Goal: Information Seeking & Learning: Check status

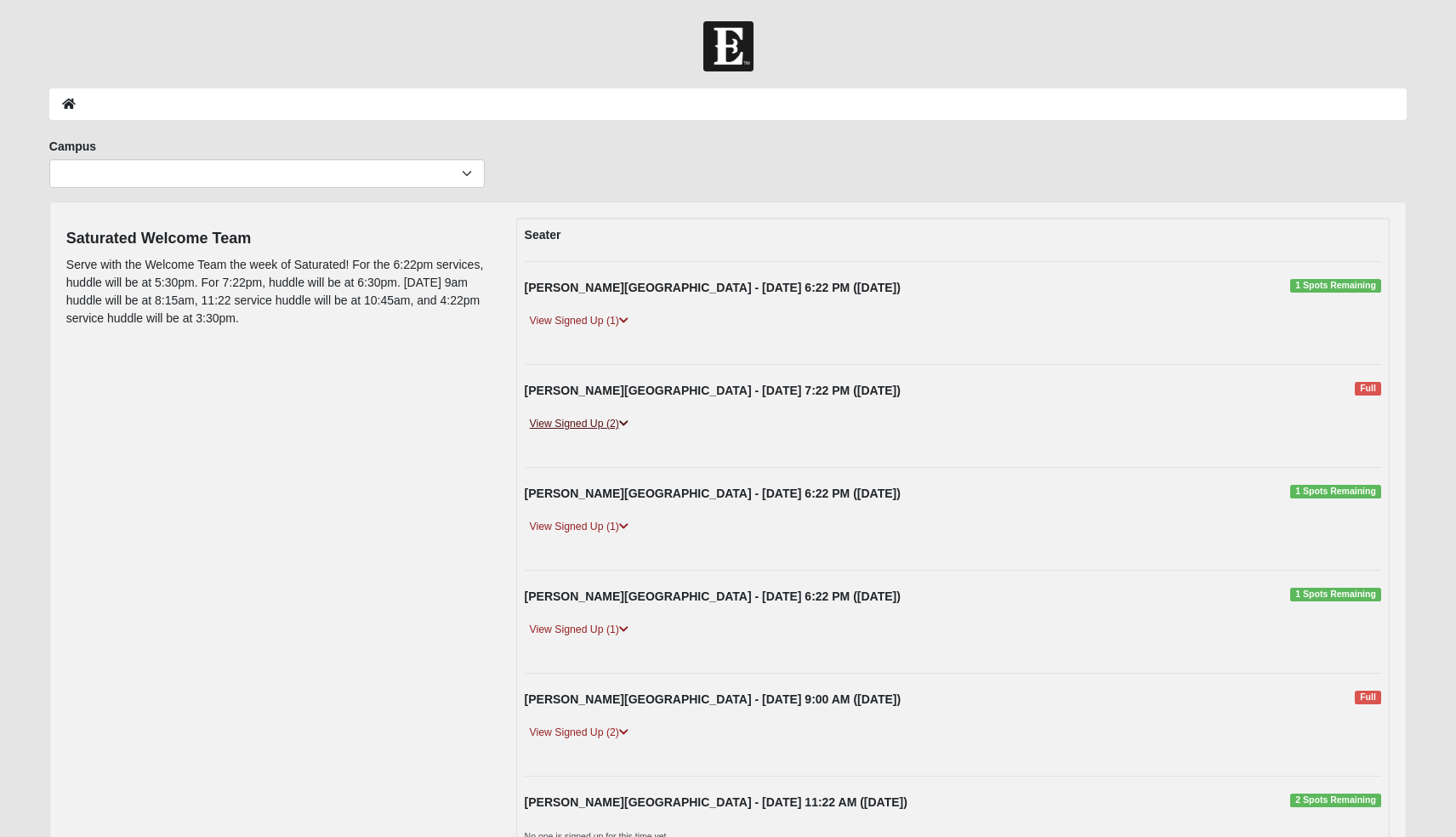
click at [612, 428] on link "View Signed Up (2)" at bounding box center [579, 424] width 109 height 18
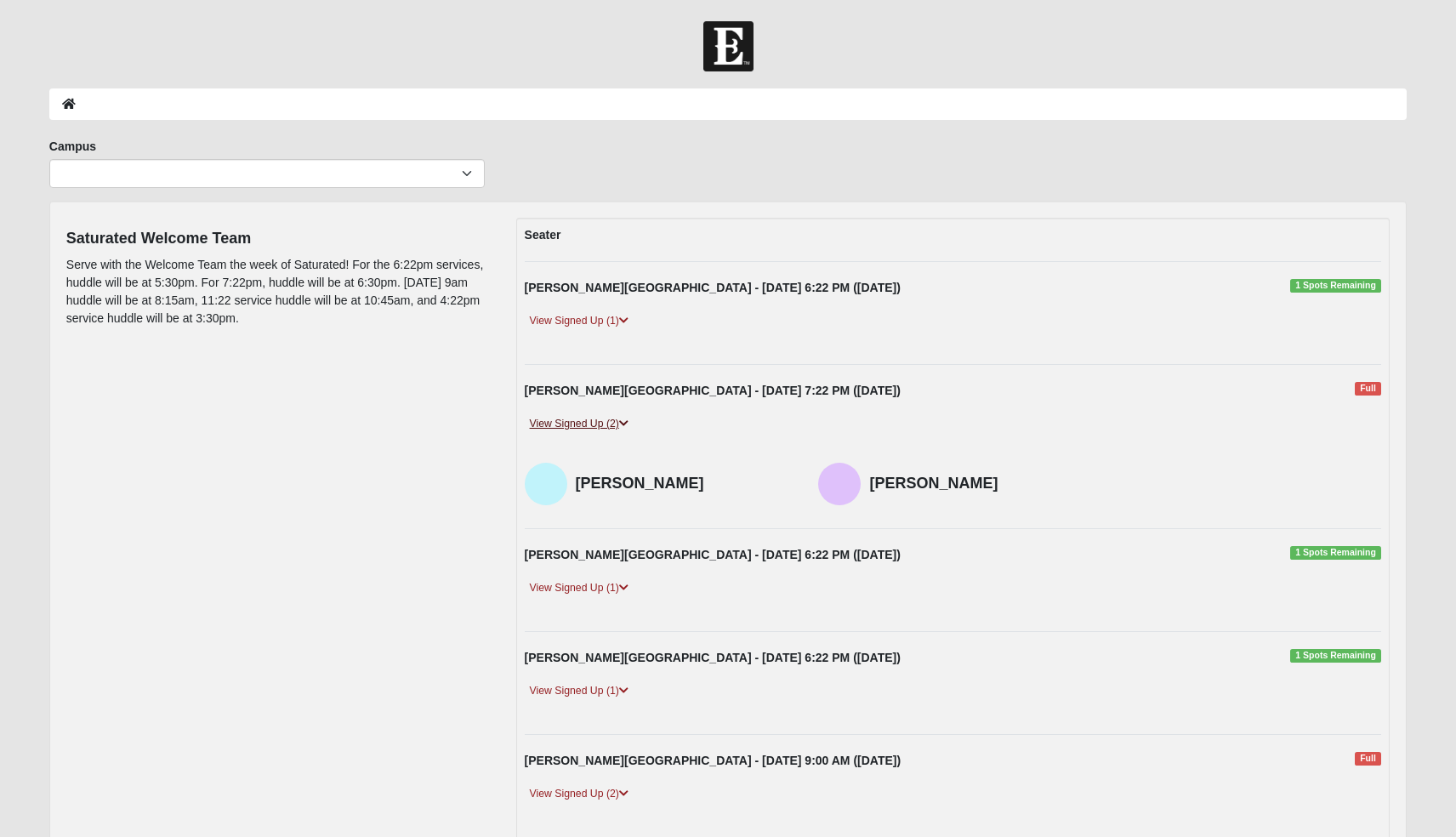
click at [612, 428] on link "View Signed Up (2)" at bounding box center [579, 424] width 109 height 18
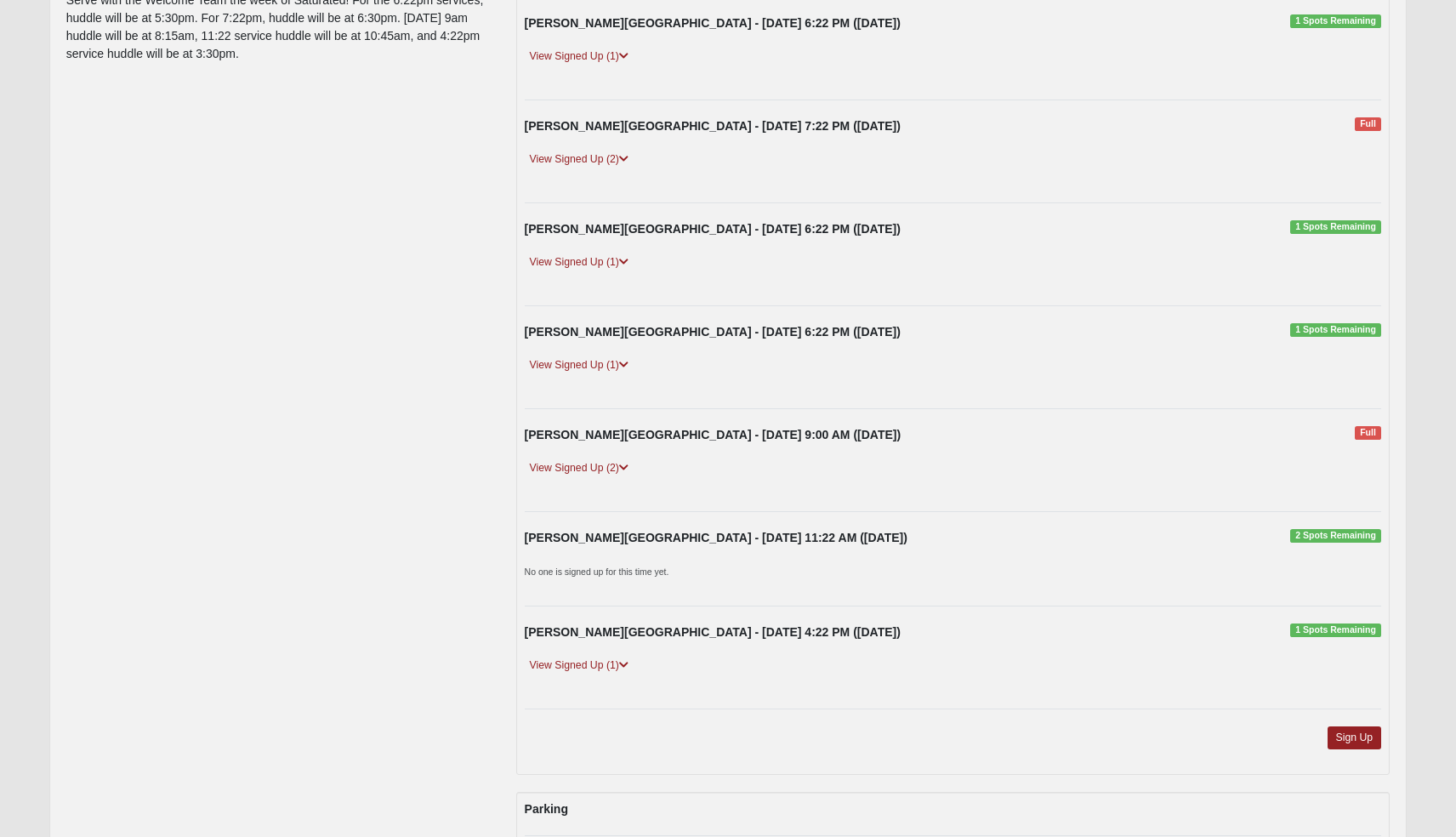
scroll to position [265, 0]
click at [600, 464] on link "View Signed Up (2)" at bounding box center [579, 467] width 109 height 18
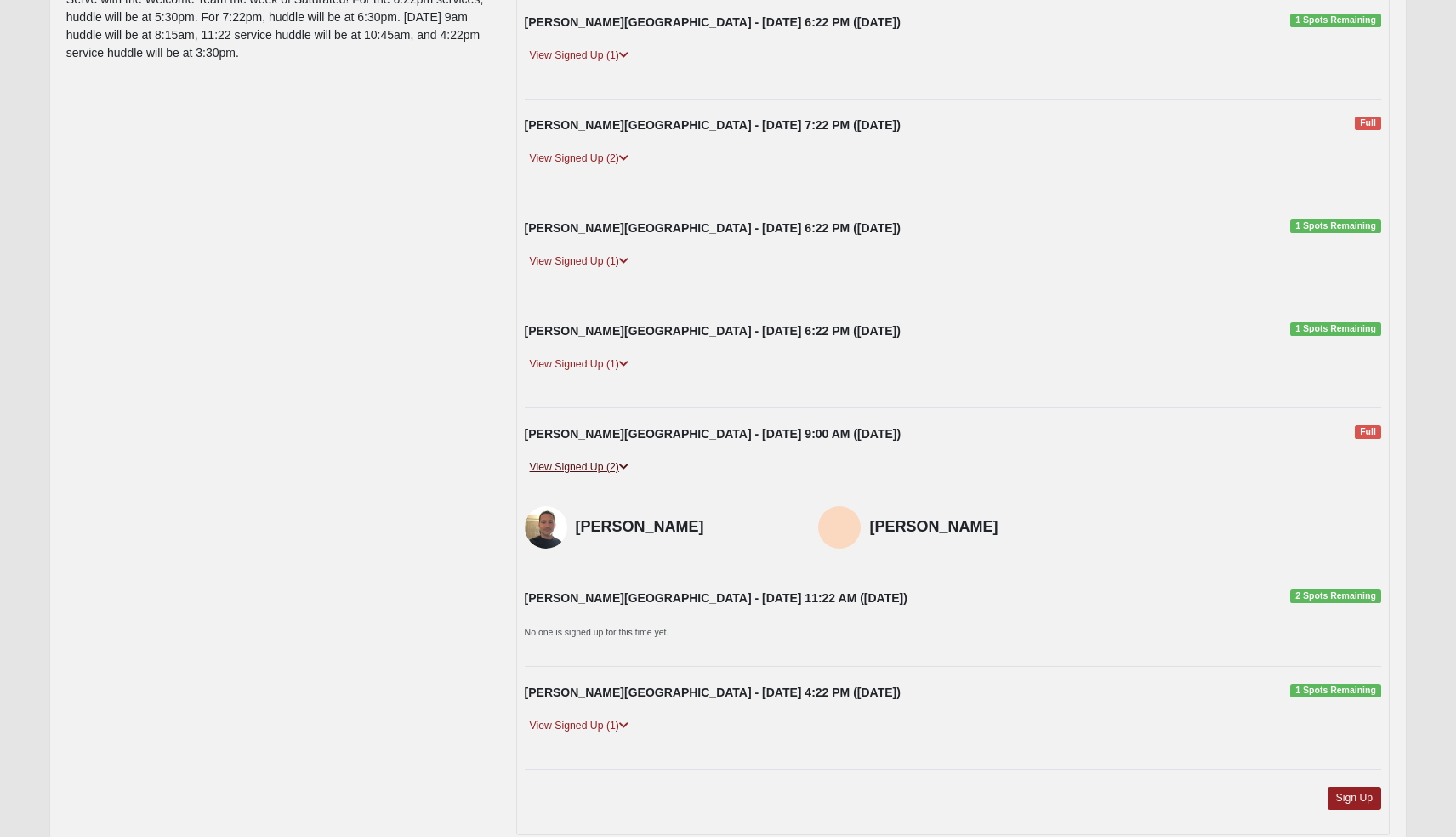
click at [600, 464] on link "View Signed Up (2)" at bounding box center [579, 467] width 109 height 18
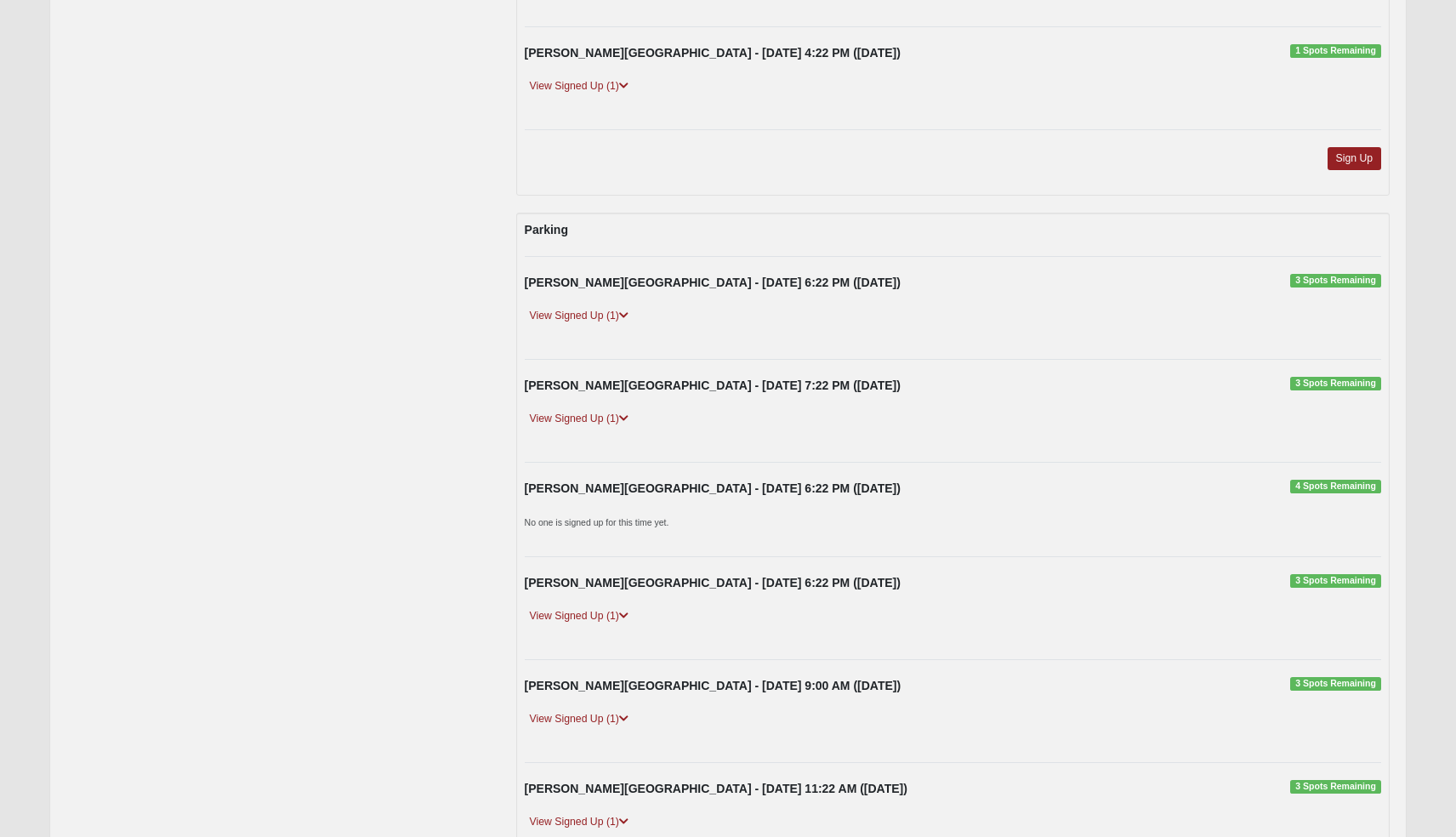
scroll to position [844, 0]
click at [605, 308] on link "View Signed Up (1)" at bounding box center [579, 315] width 109 height 18
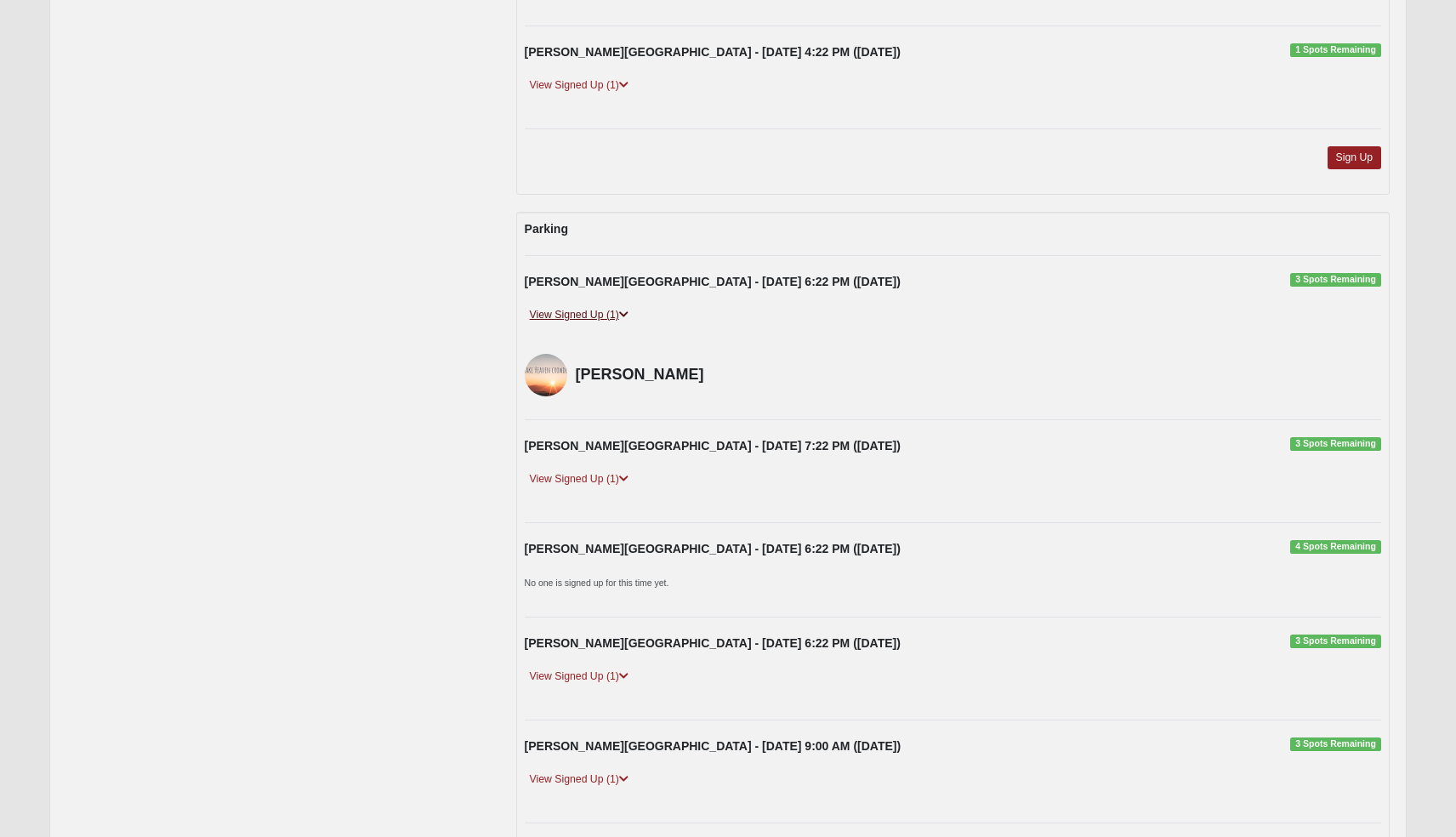
click at [605, 308] on link "View Signed Up (1)" at bounding box center [579, 315] width 109 height 18
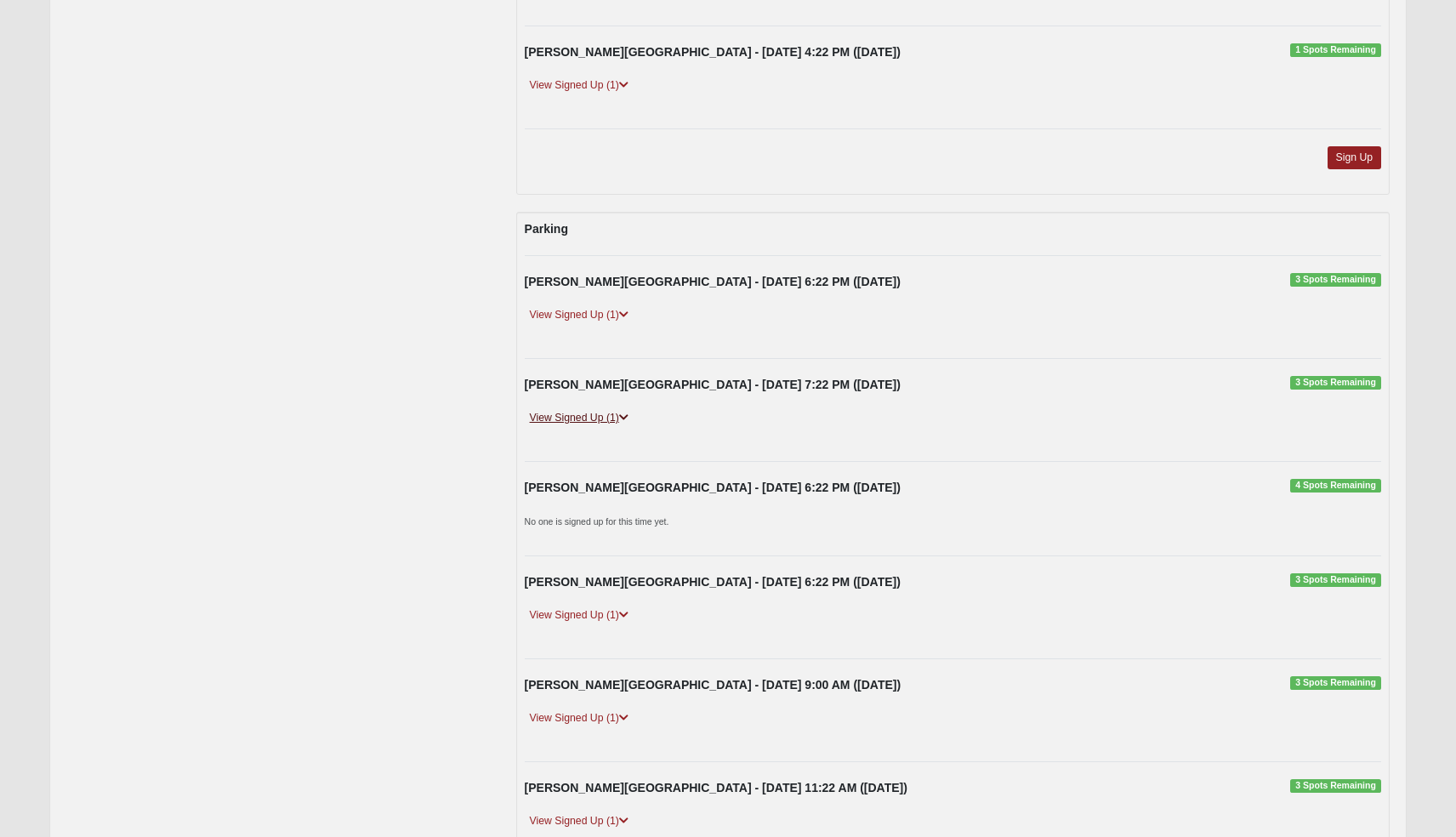
click at [552, 413] on link "View Signed Up (1)" at bounding box center [579, 417] width 109 height 18
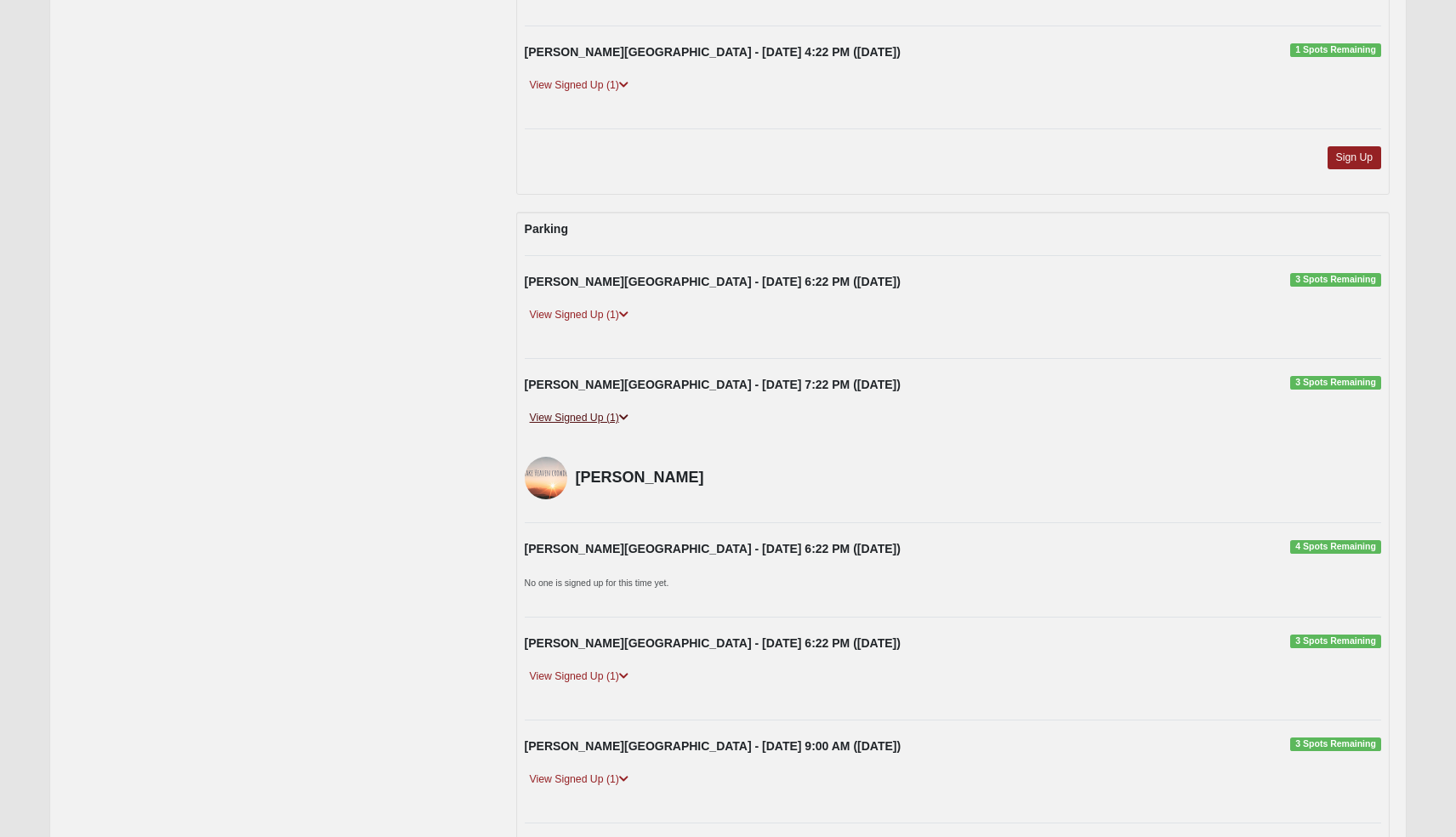
click at [552, 416] on link "View Signed Up (1)" at bounding box center [579, 417] width 109 height 18
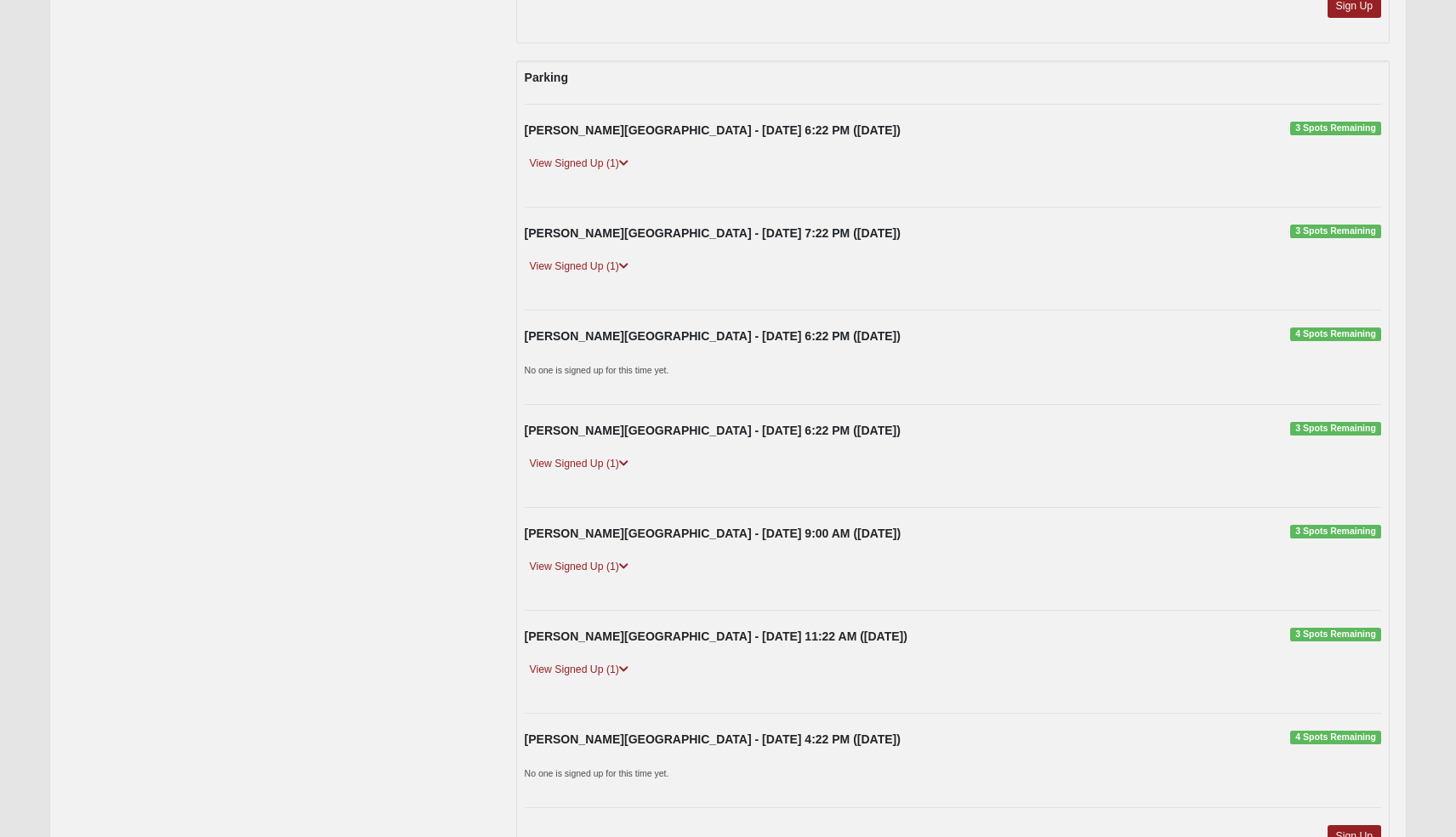
scroll to position [1111, 0]
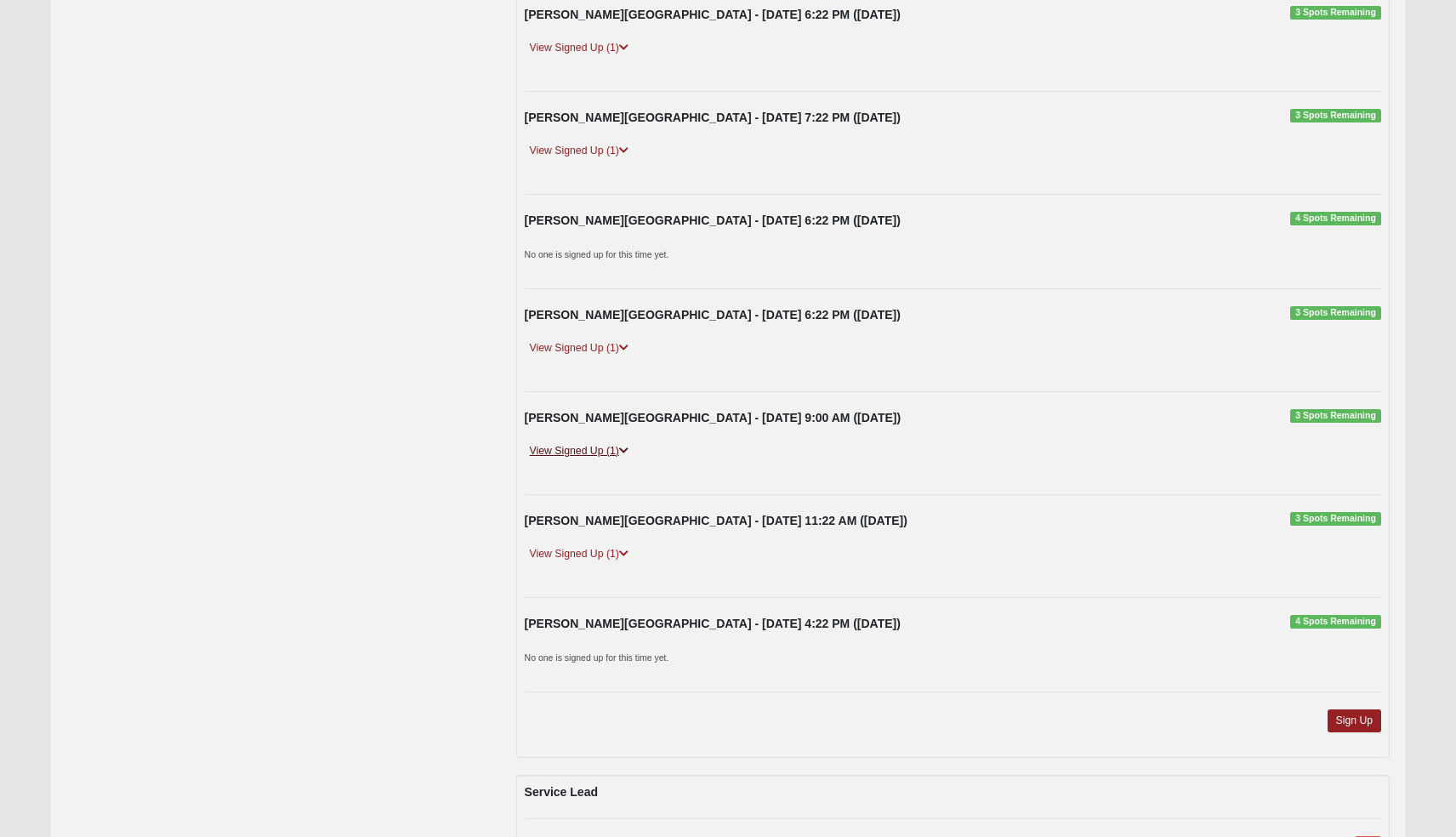
click at [594, 443] on link "View Signed Up (1)" at bounding box center [579, 450] width 109 height 18
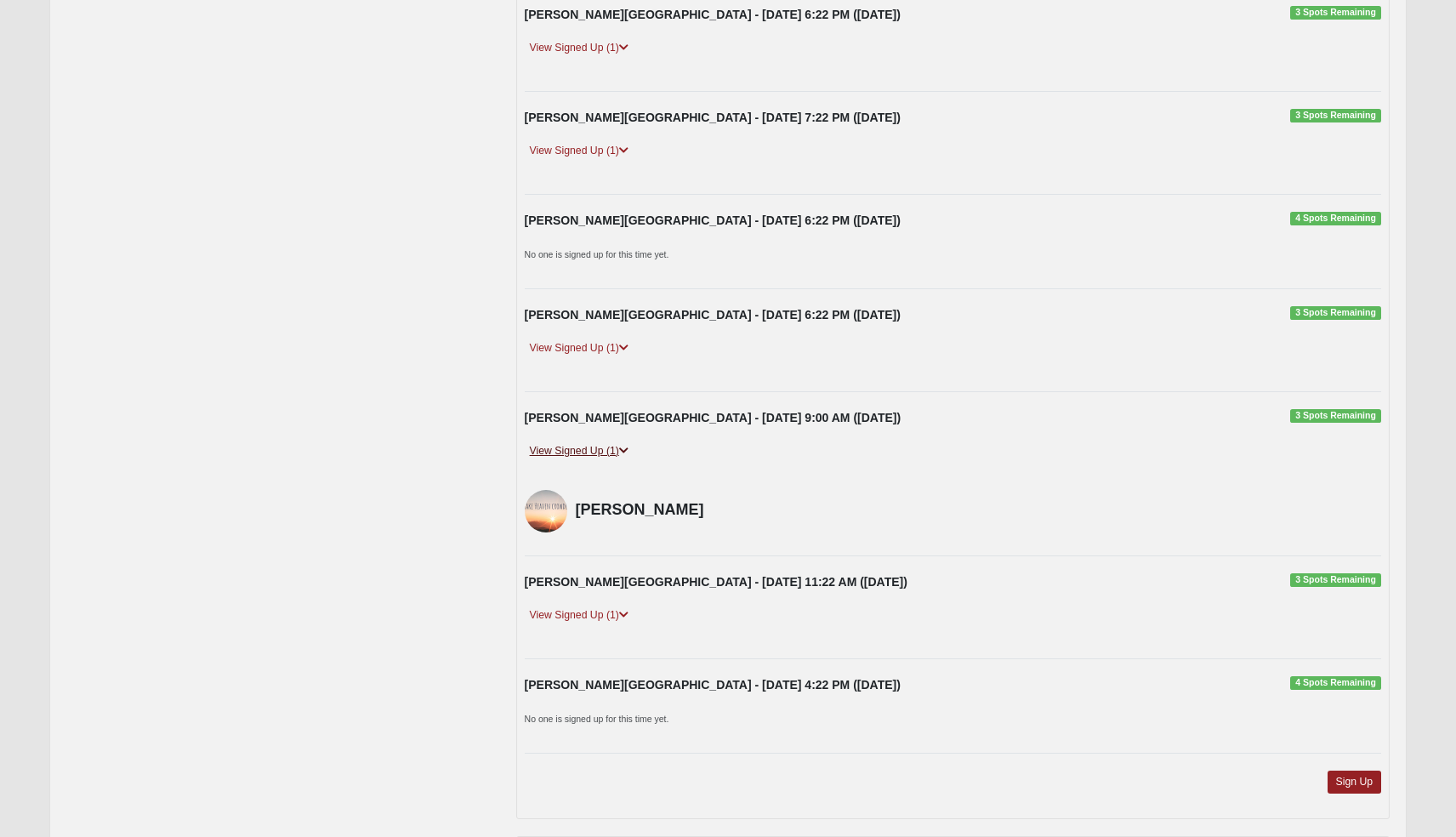
click at [594, 444] on link "View Signed Up (1)" at bounding box center [579, 450] width 109 height 18
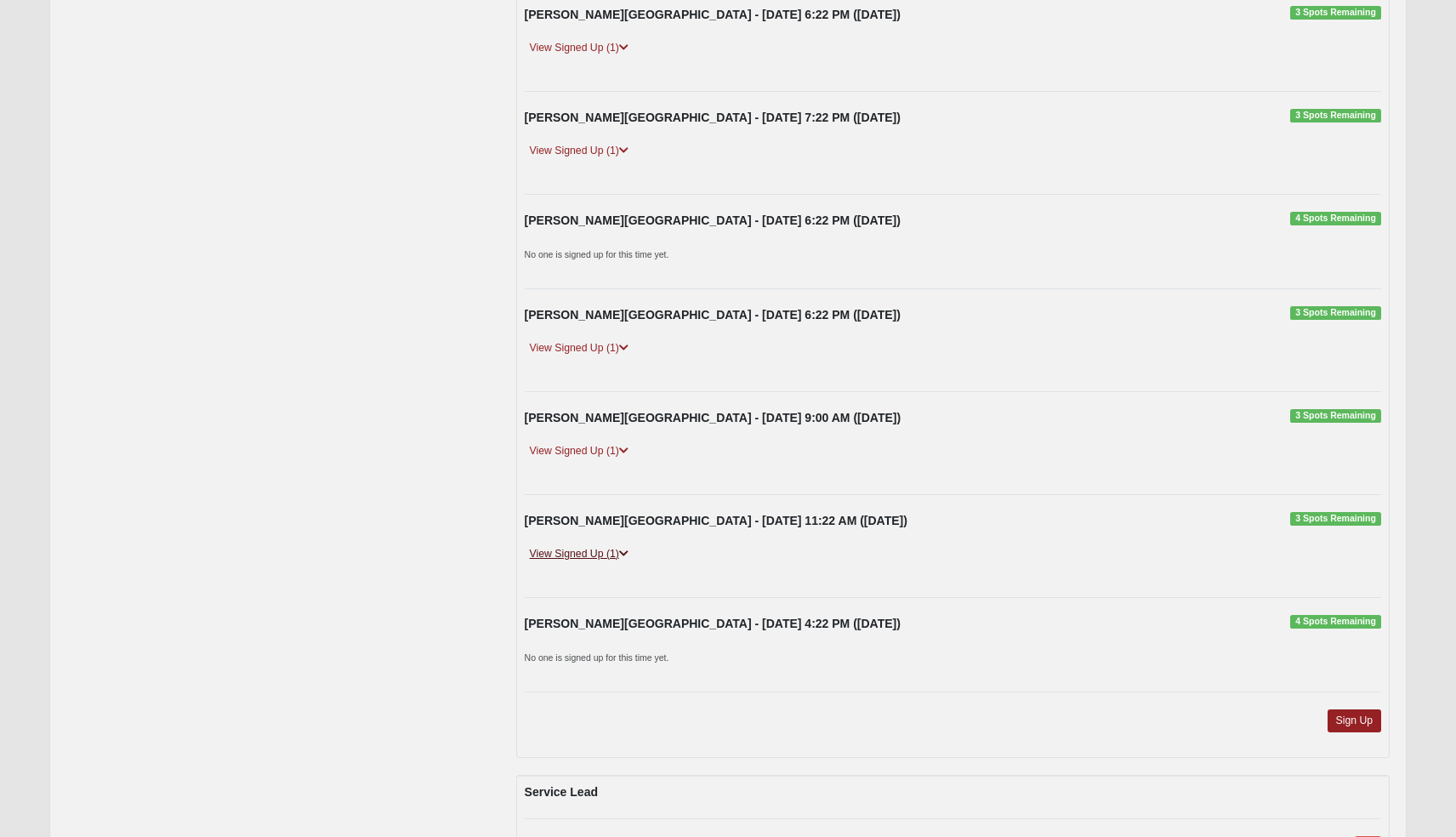
click at [594, 548] on link "View Signed Up (1)" at bounding box center [579, 554] width 109 height 18
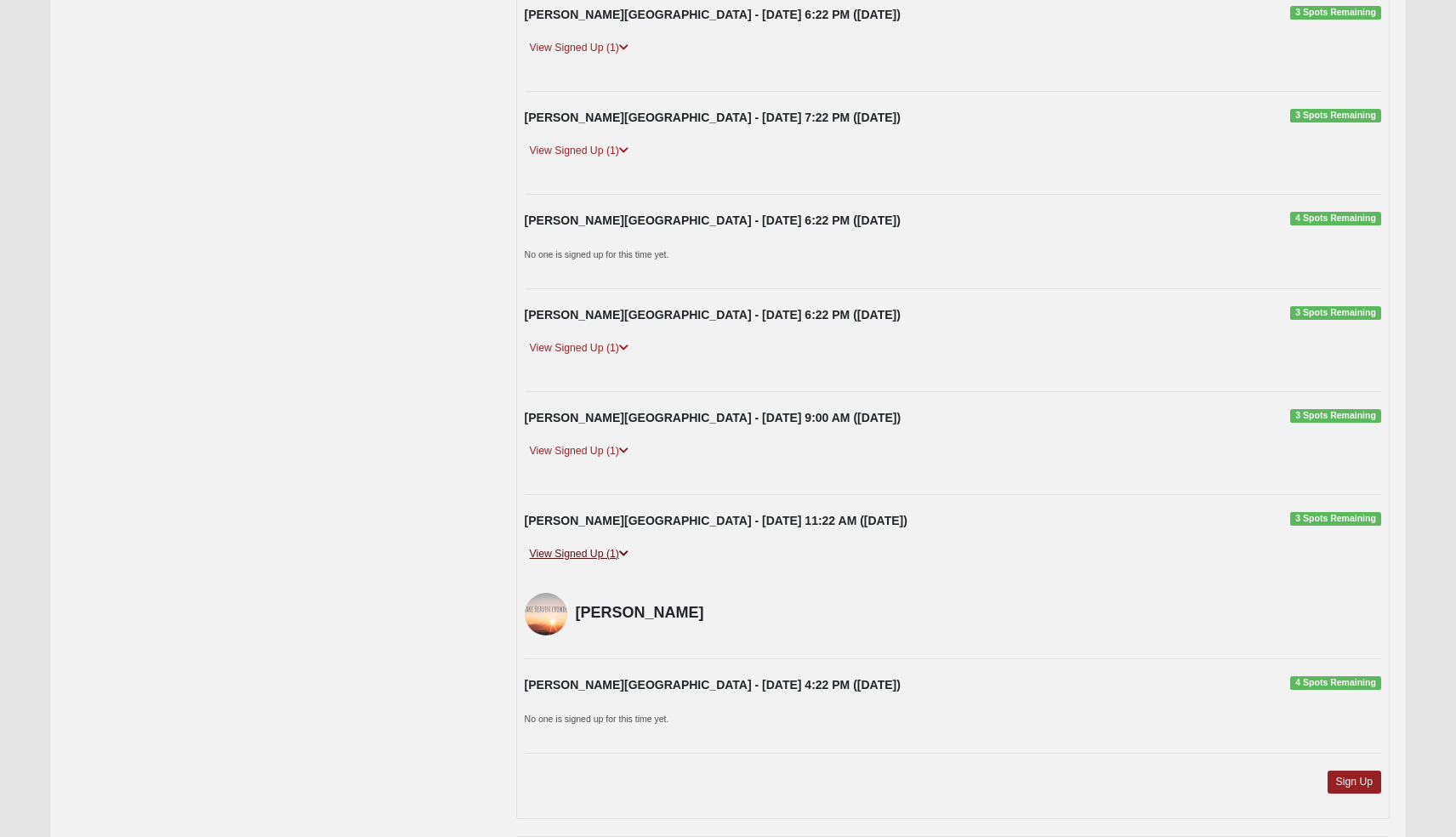
click at [594, 549] on link "View Signed Up (1)" at bounding box center [579, 554] width 109 height 18
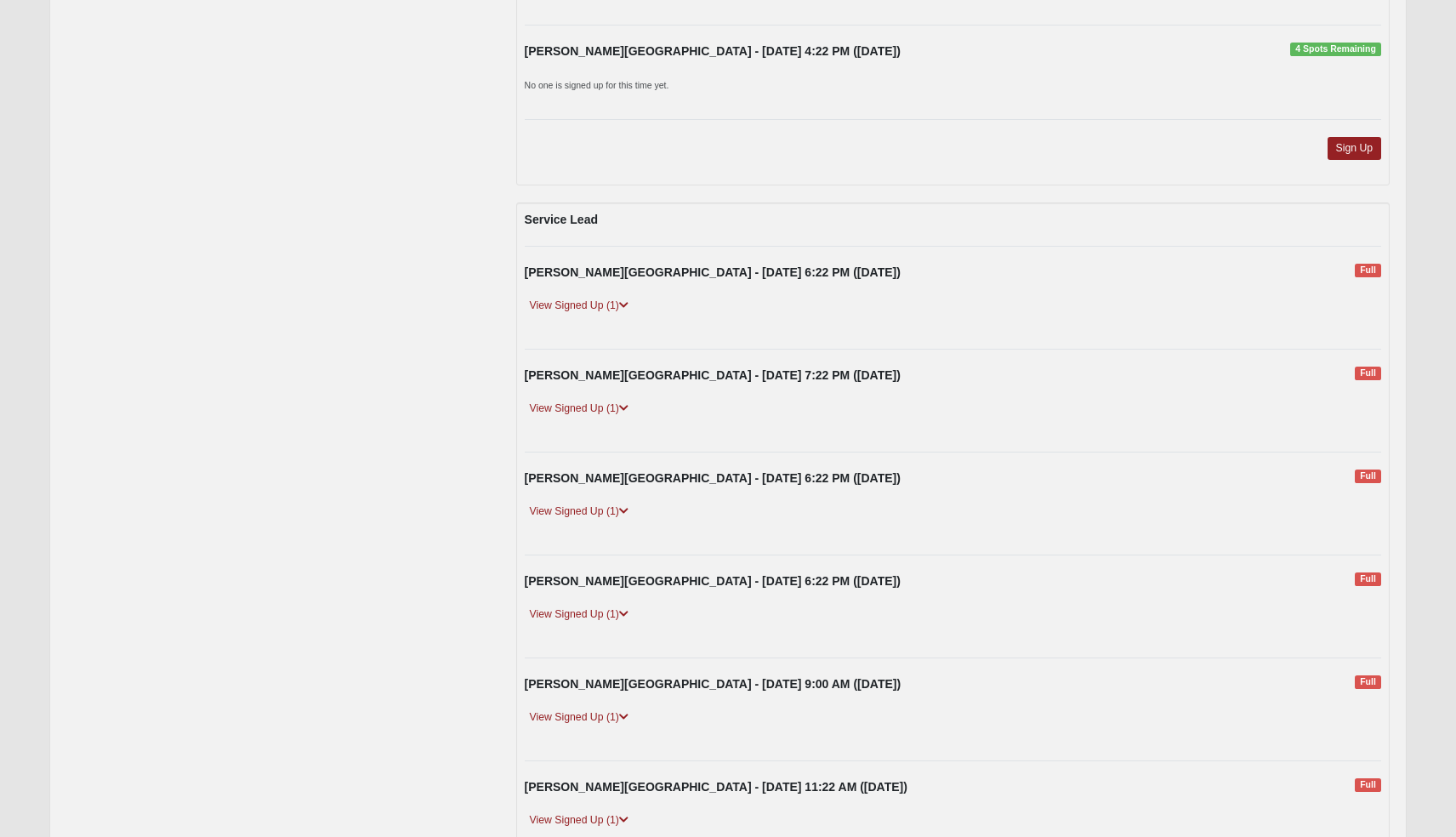
scroll to position [1687, 0]
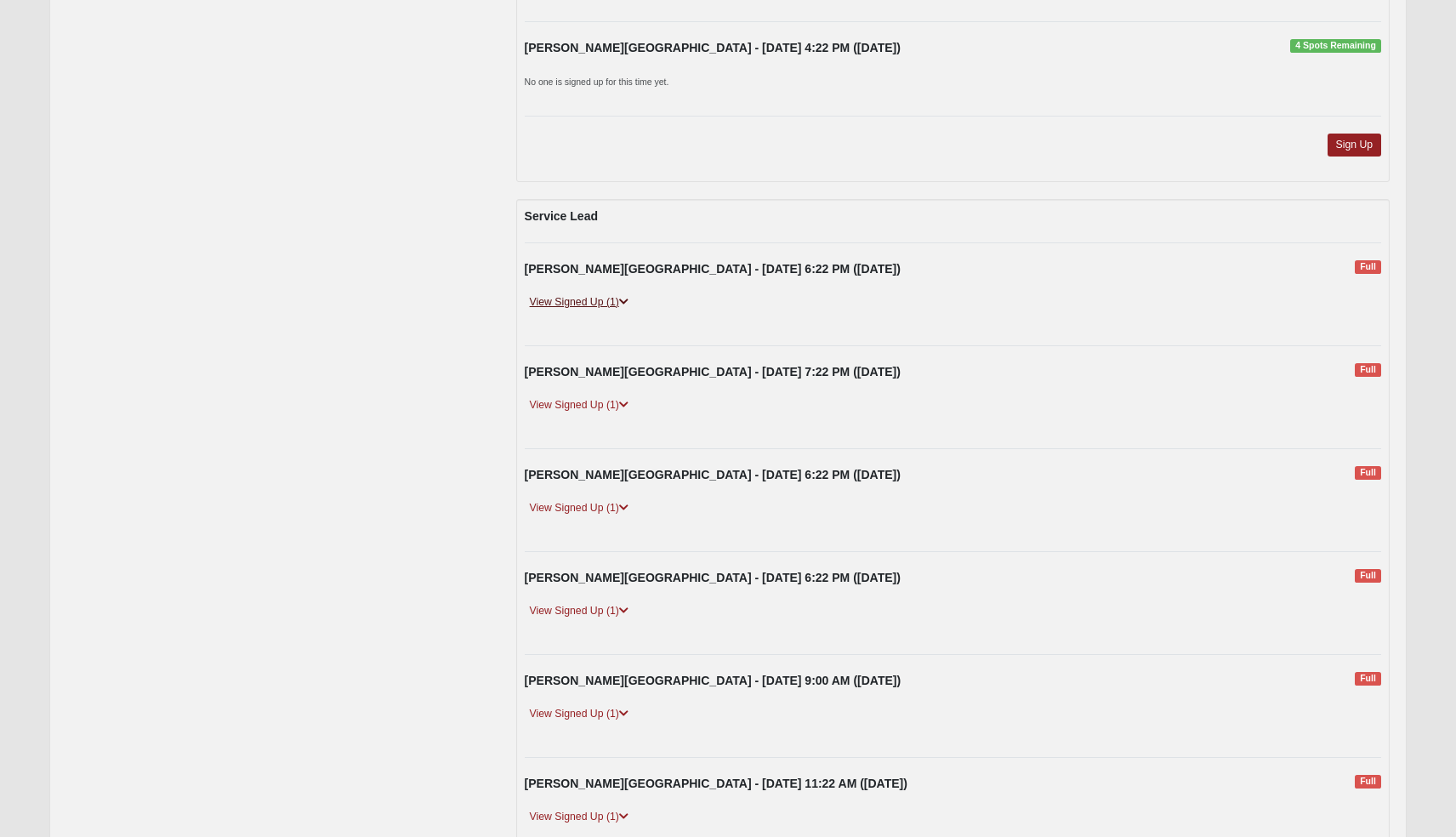
click at [602, 293] on link "View Signed Up (1)" at bounding box center [579, 302] width 109 height 18
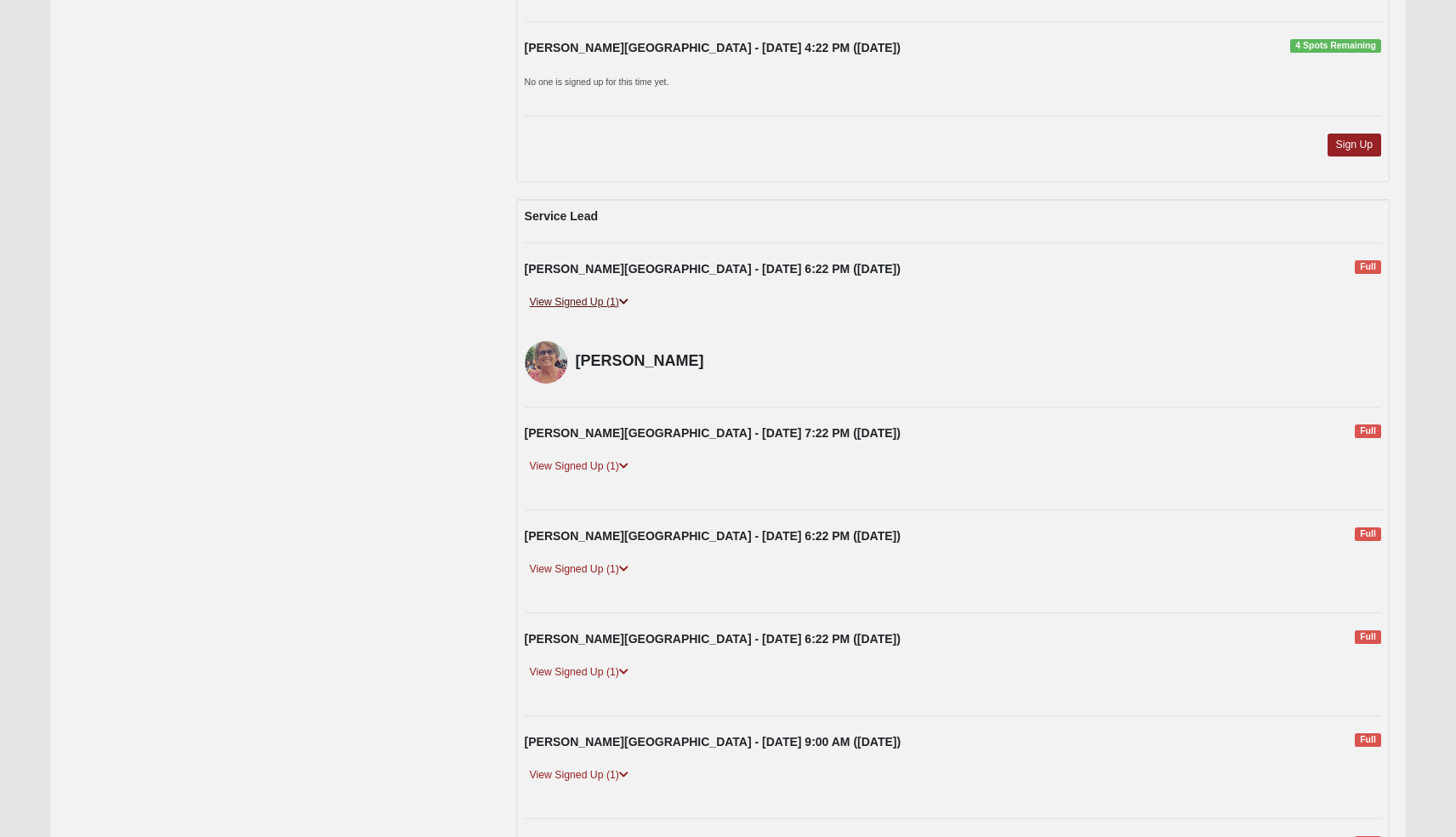
click at [602, 294] on link "View Signed Up (1)" at bounding box center [579, 302] width 109 height 18
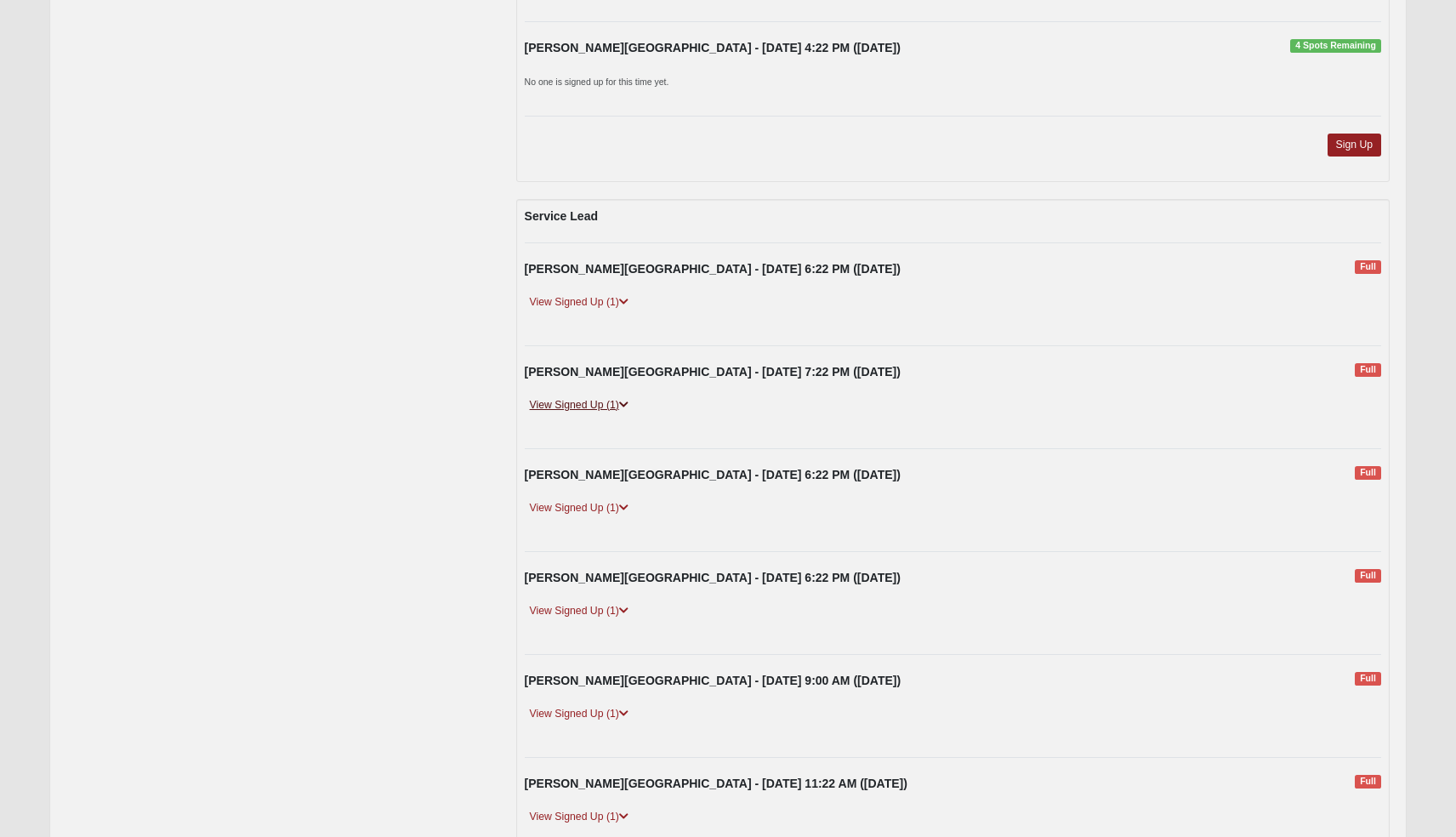
click at [608, 396] on link "View Signed Up (1)" at bounding box center [579, 404] width 109 height 18
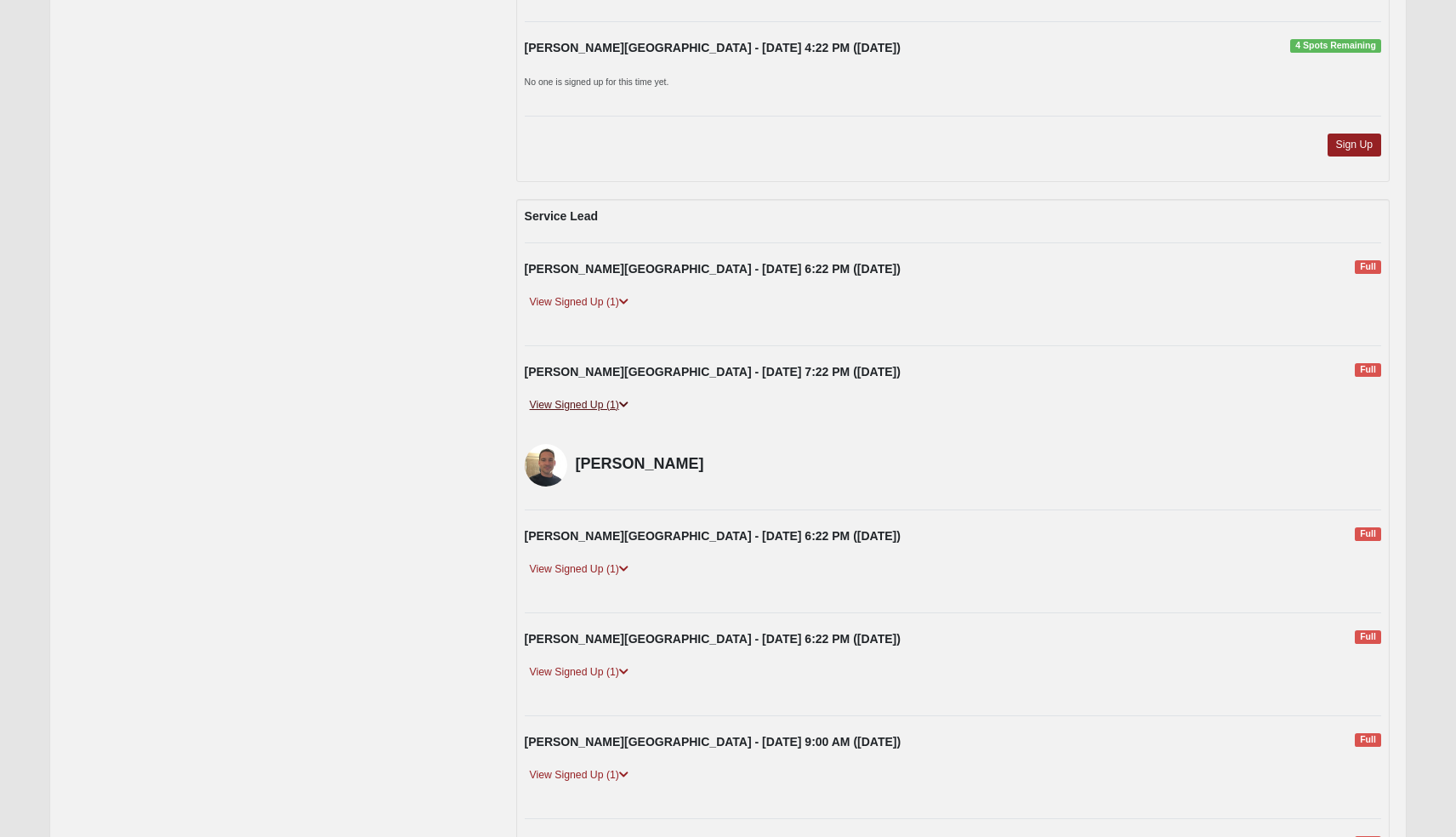
click at [608, 396] on link "View Signed Up (1)" at bounding box center [579, 404] width 109 height 18
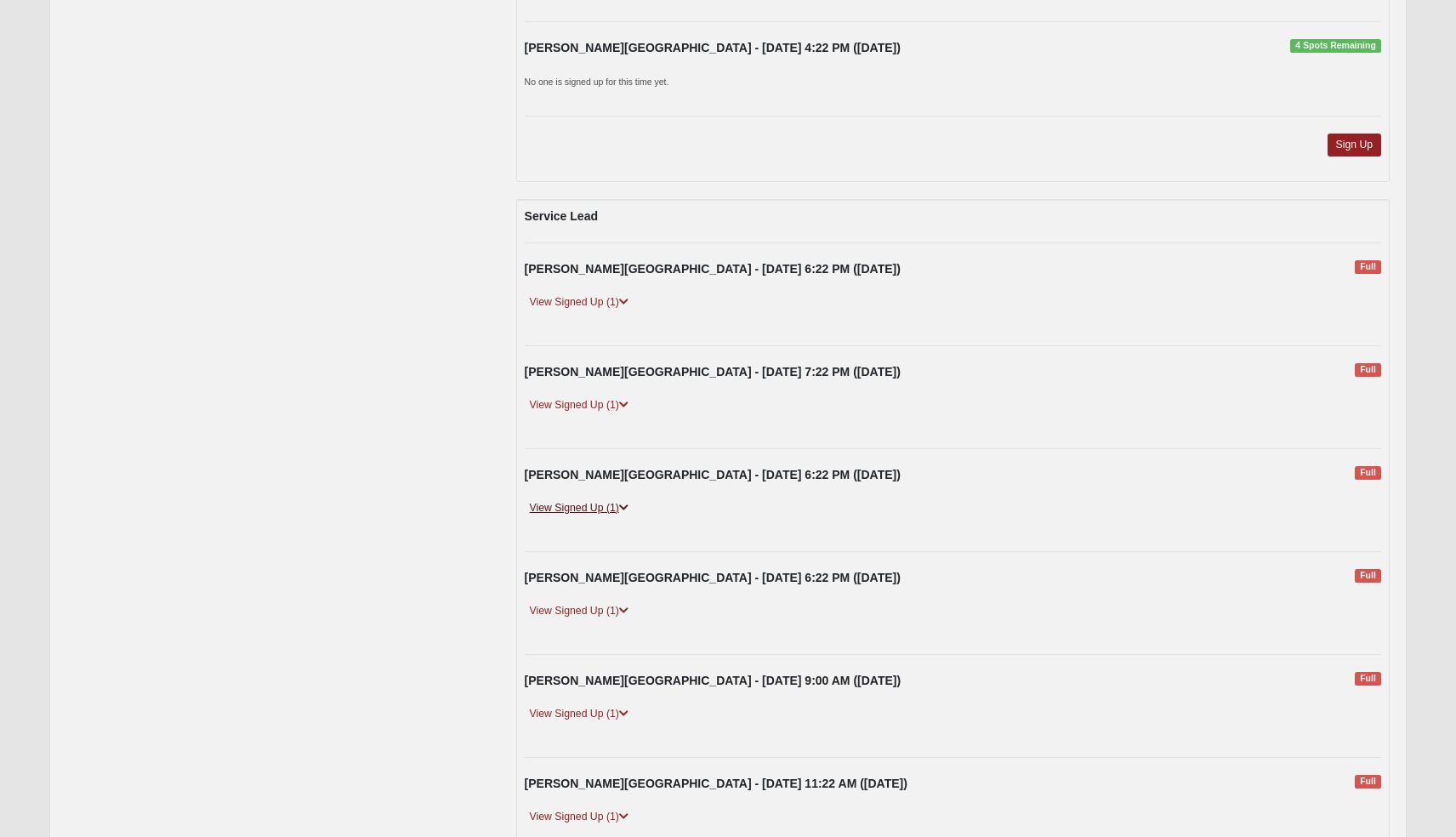
click at [609, 499] on link "View Signed Up (1)" at bounding box center [579, 508] width 109 height 18
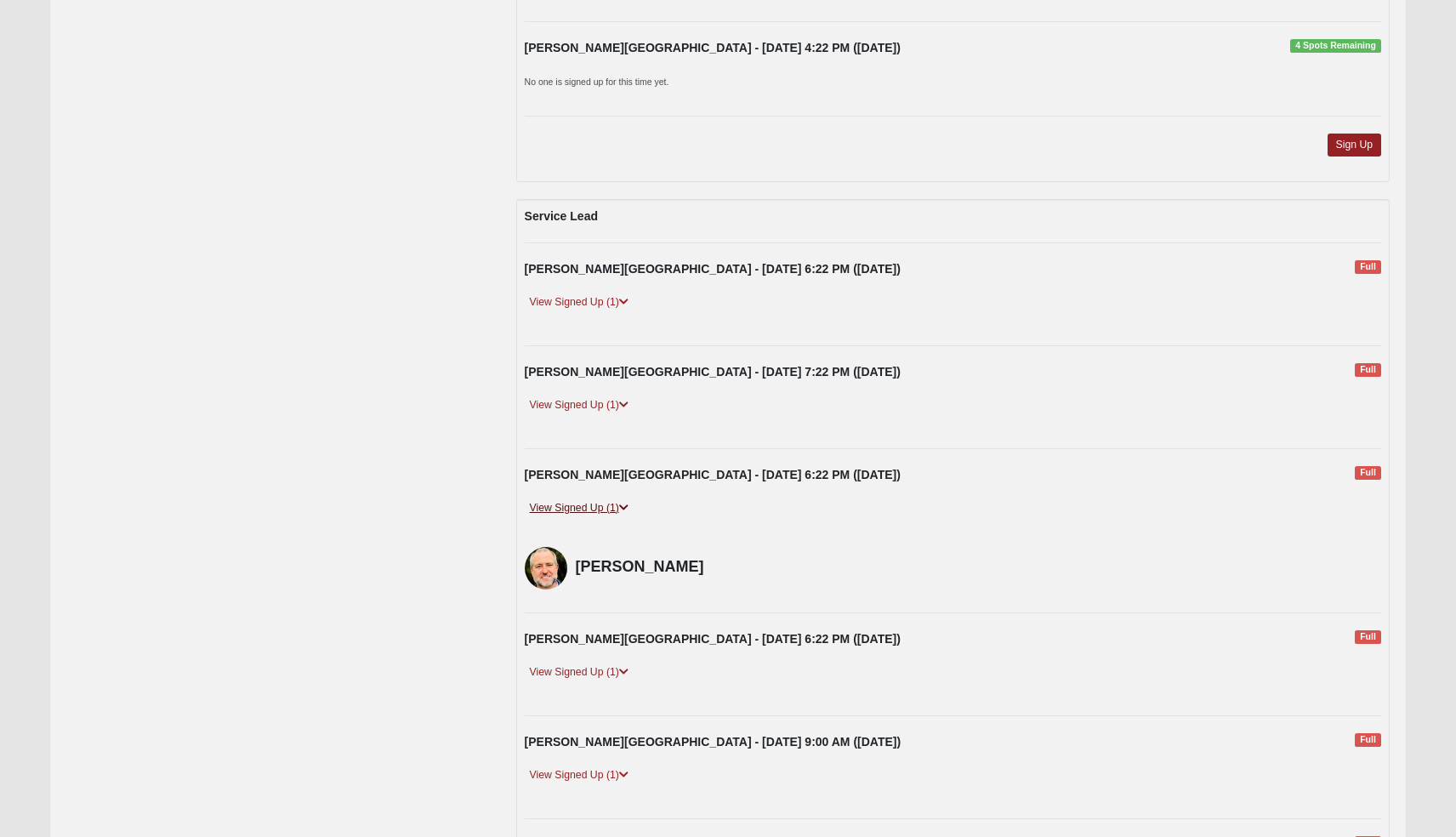
click at [609, 499] on link "View Signed Up (1)" at bounding box center [579, 508] width 109 height 18
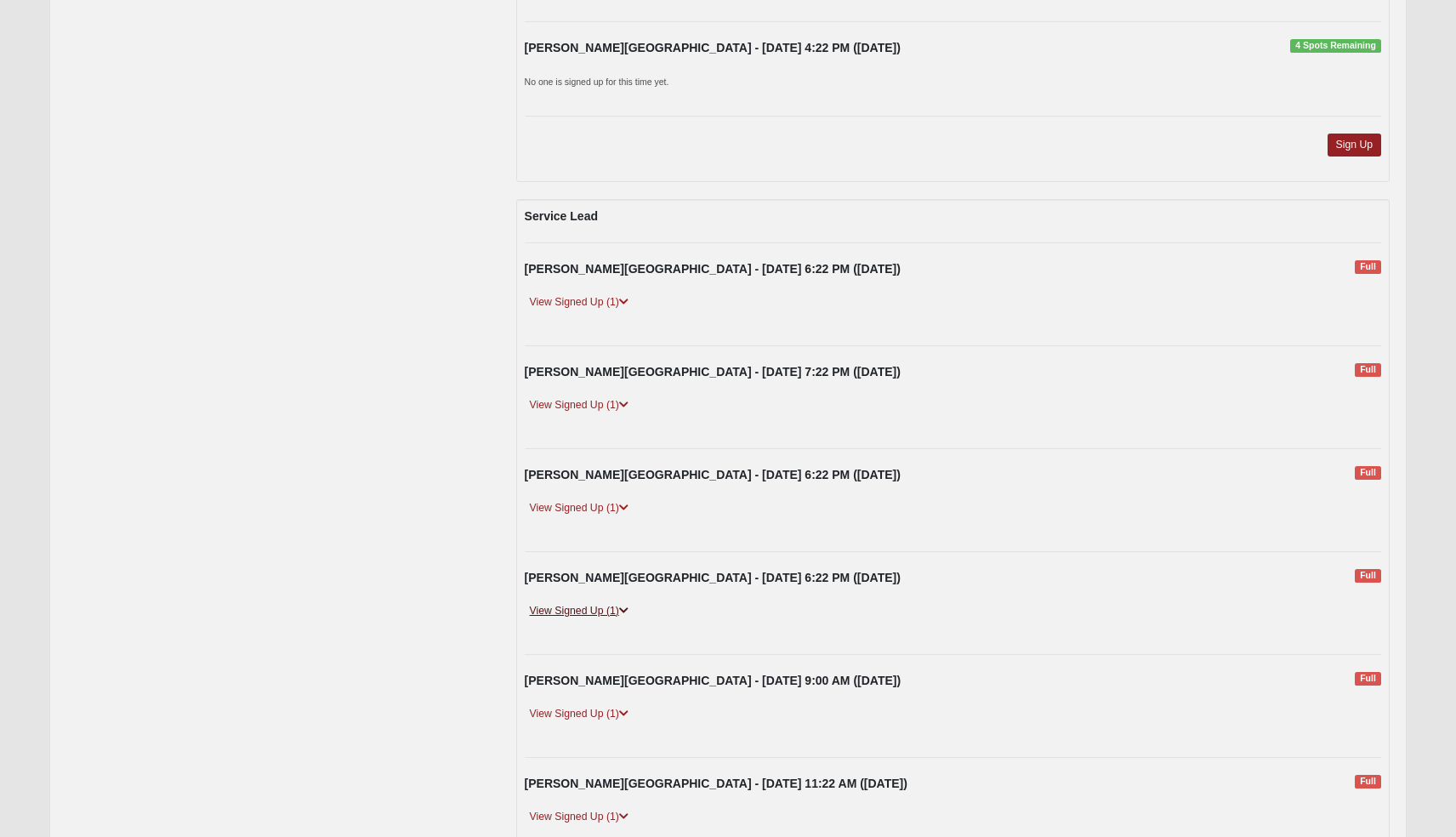
click at [561, 602] on link "View Signed Up (1)" at bounding box center [579, 610] width 109 height 18
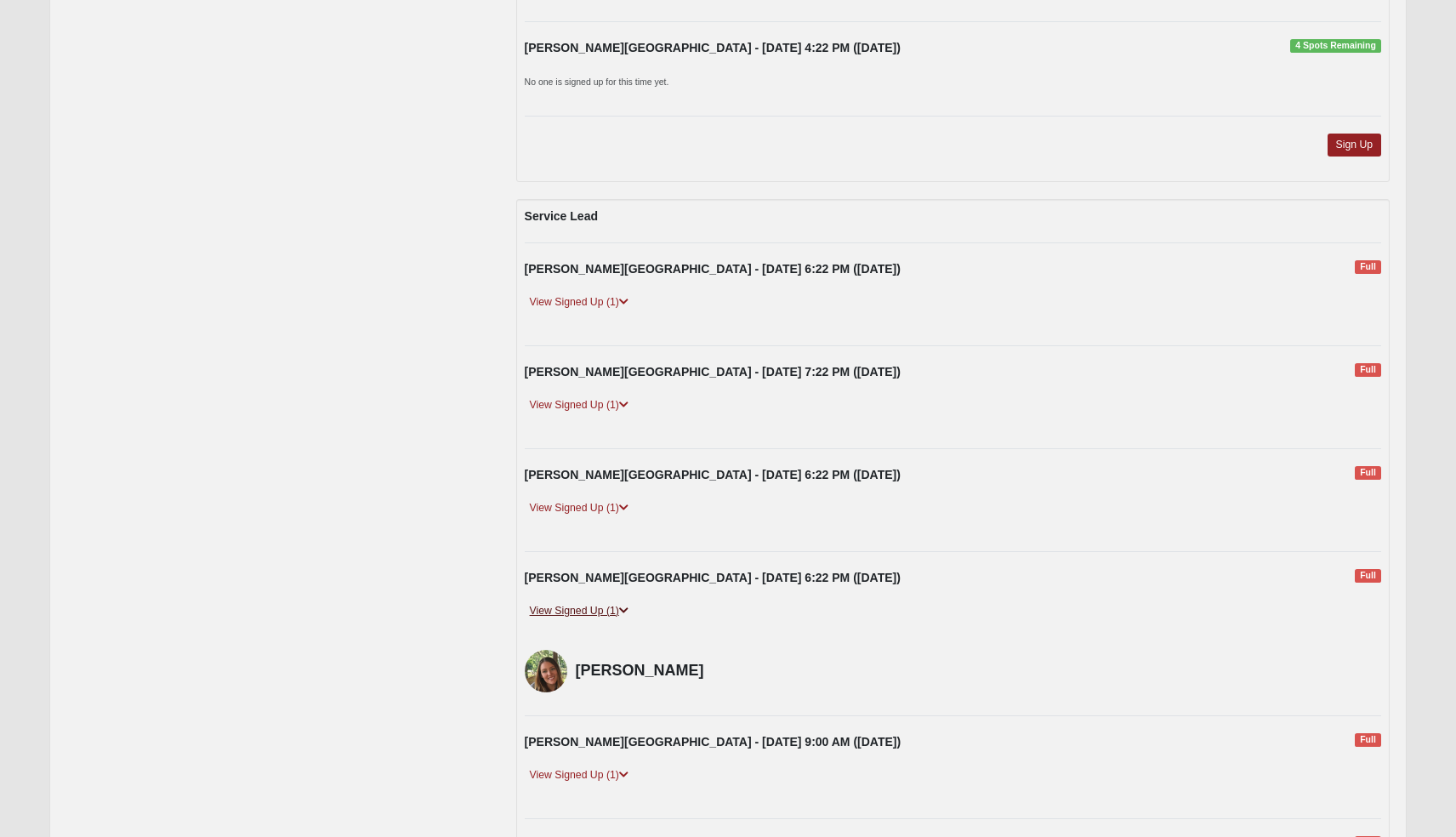
click at [561, 602] on link "View Signed Up (1)" at bounding box center [579, 610] width 109 height 18
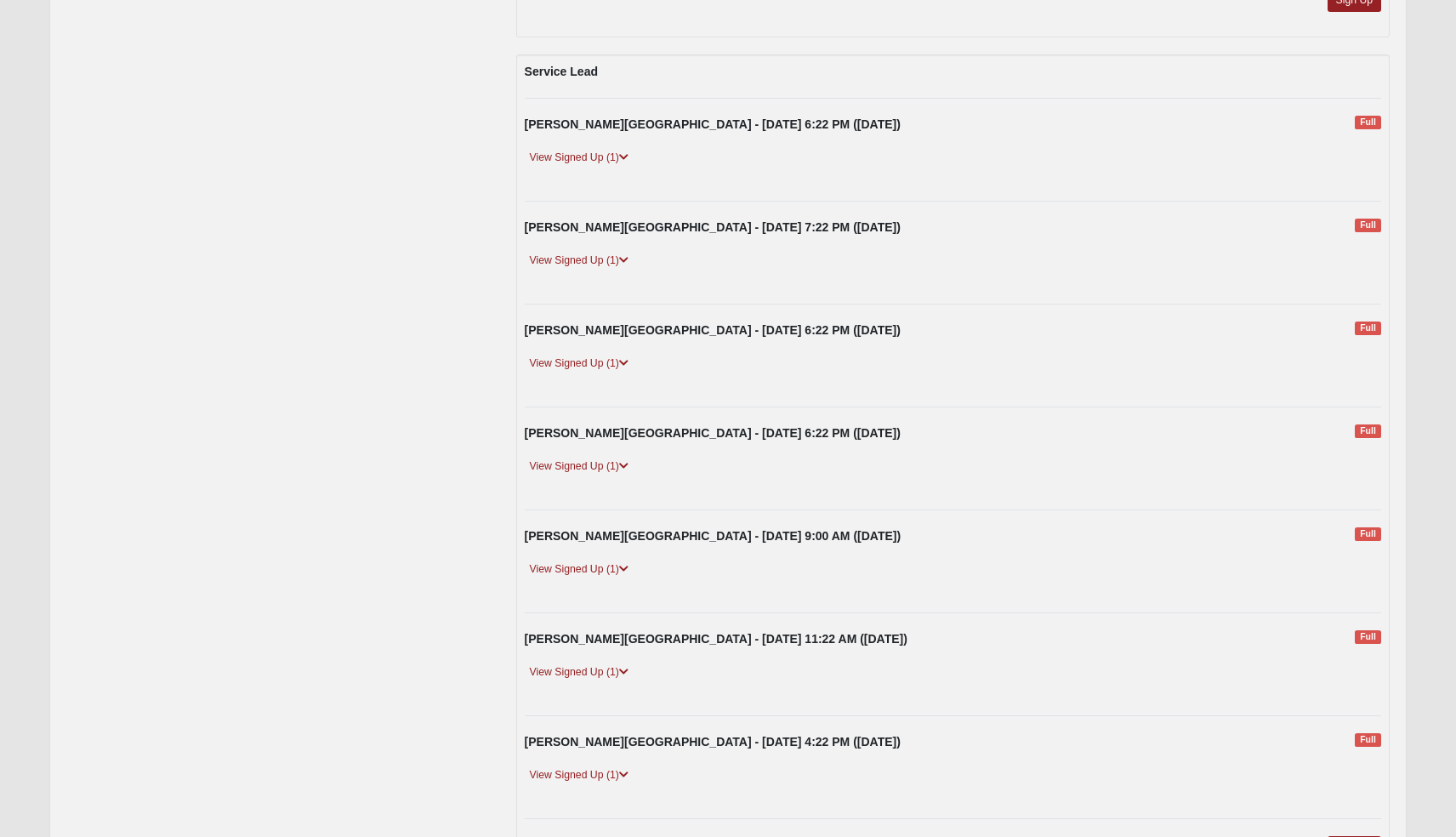
scroll to position [1855, 0]
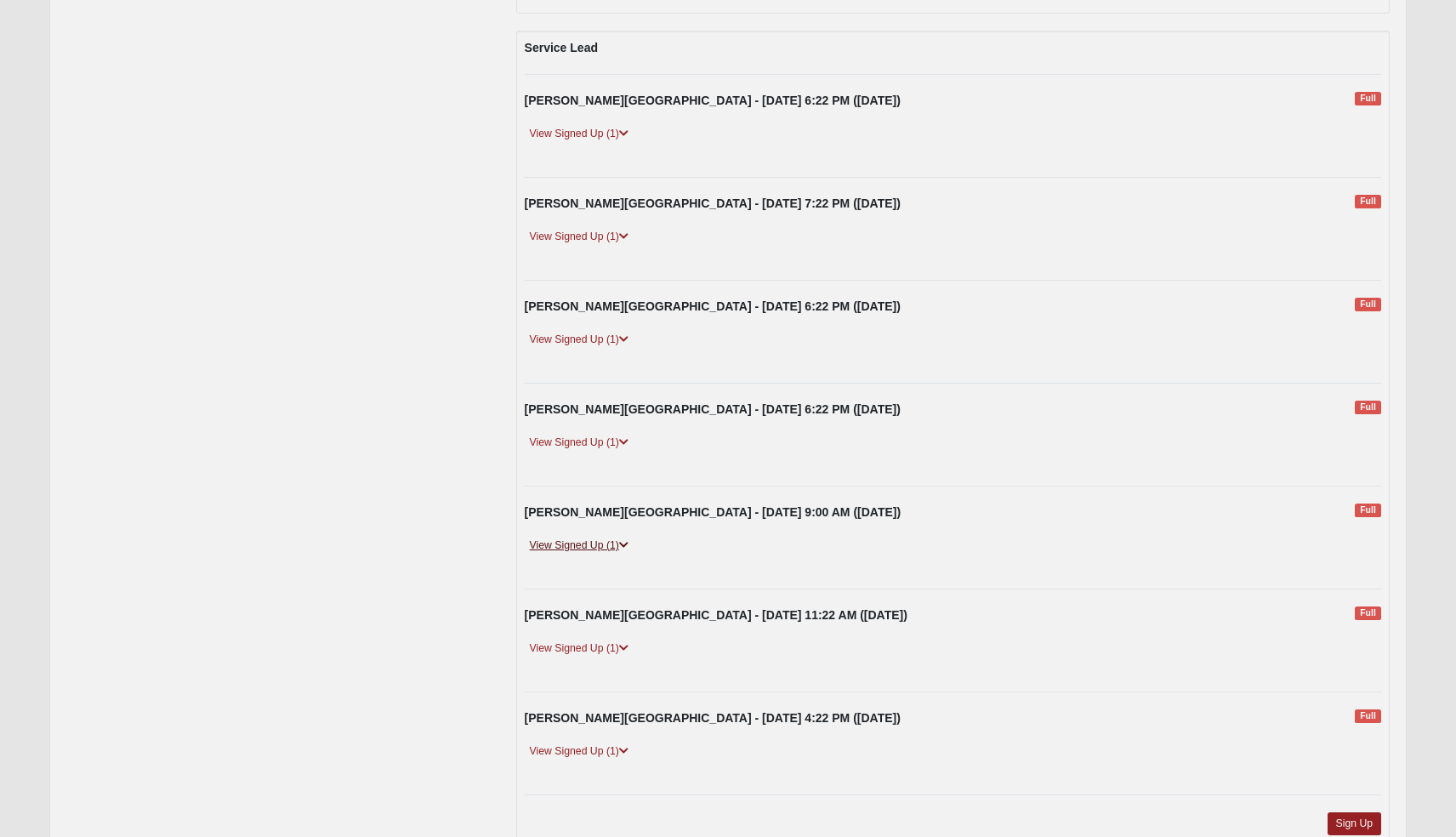
click at [568, 536] on link "View Signed Up (1)" at bounding box center [579, 544] width 109 height 18
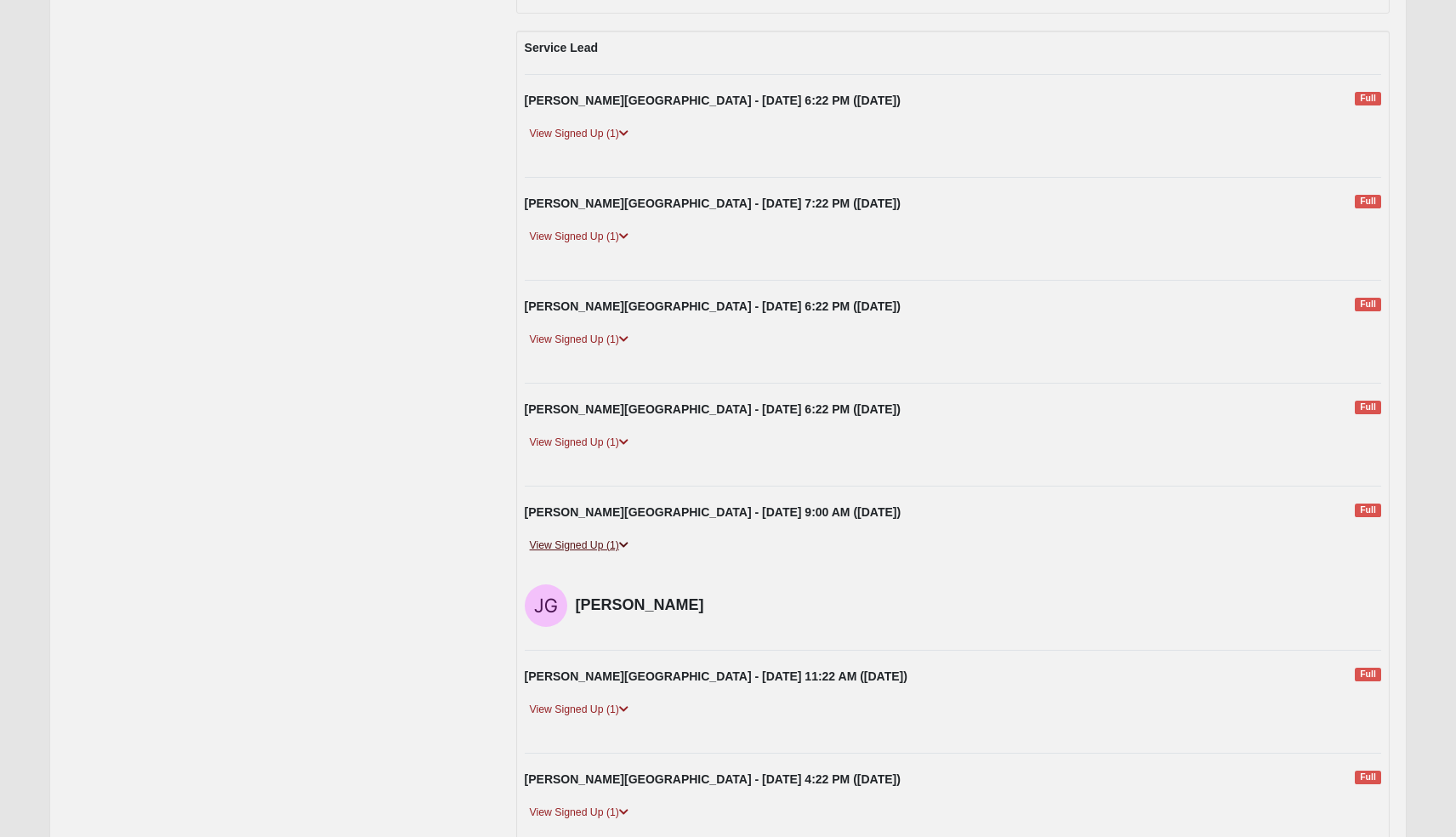
click at [564, 536] on link "View Signed Up (1)" at bounding box center [579, 544] width 109 height 18
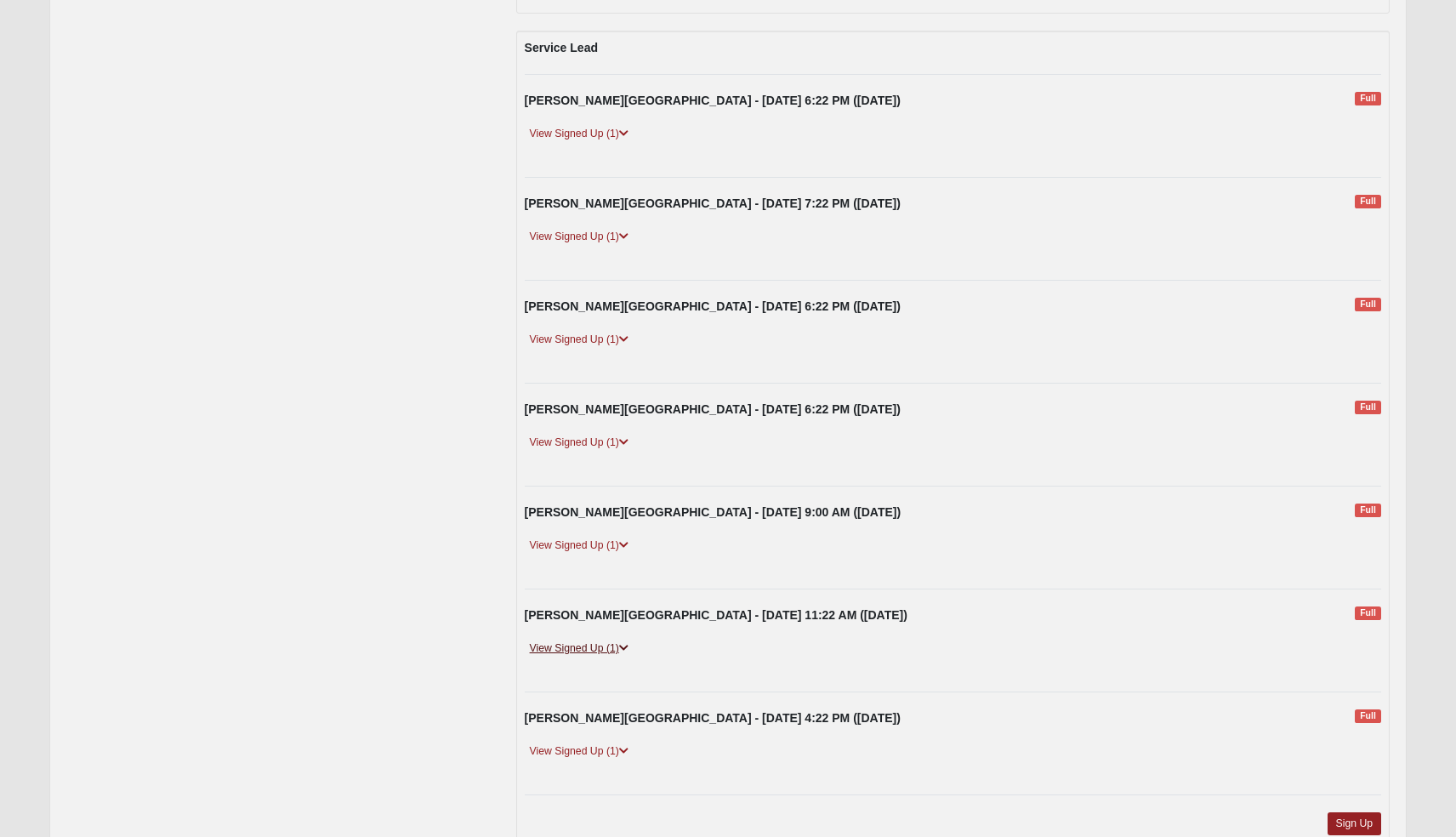
click at [584, 640] on link "View Signed Up (1)" at bounding box center [579, 648] width 109 height 18
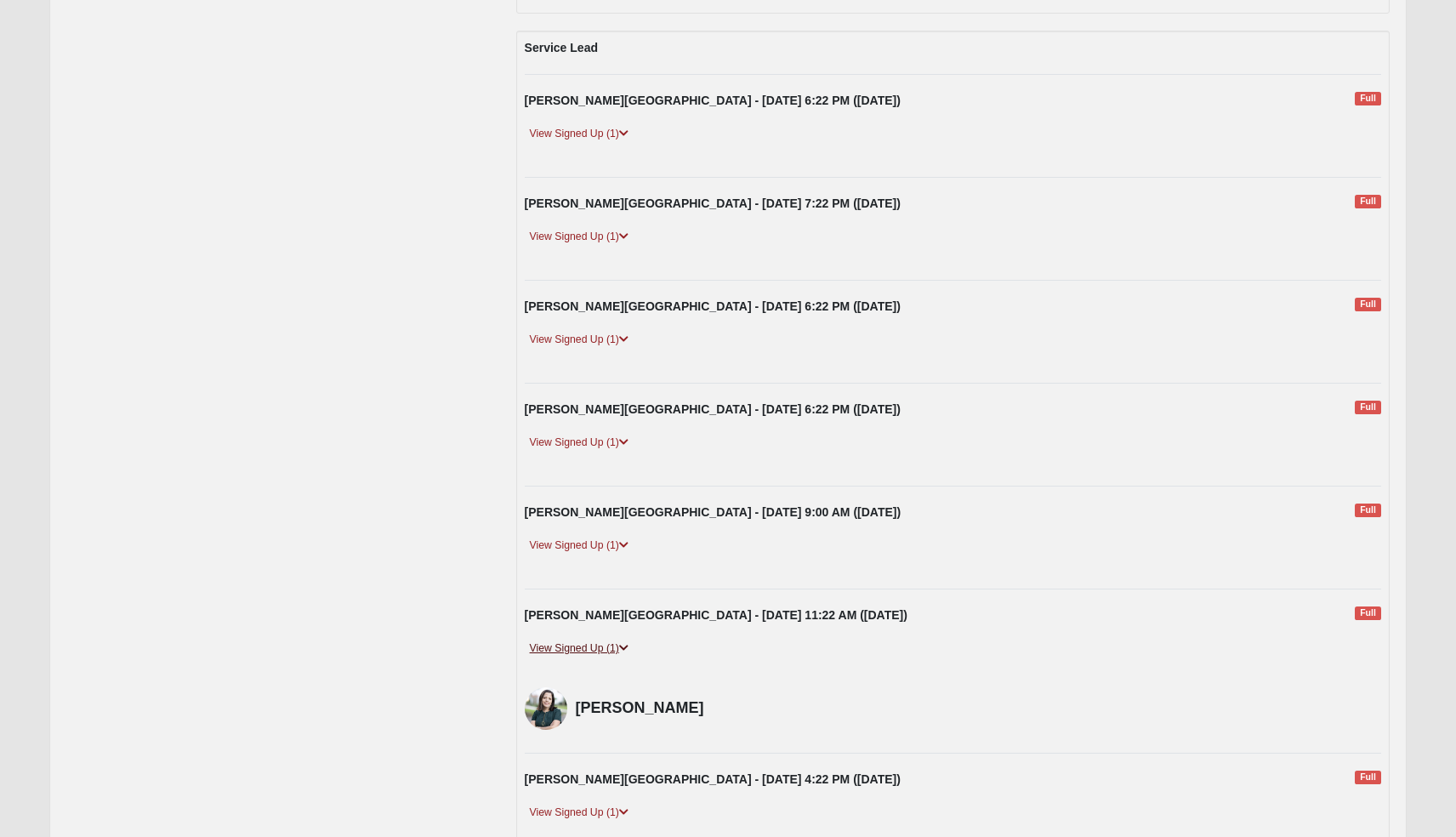
click at [584, 641] on link "View Signed Up (1)" at bounding box center [579, 648] width 109 height 18
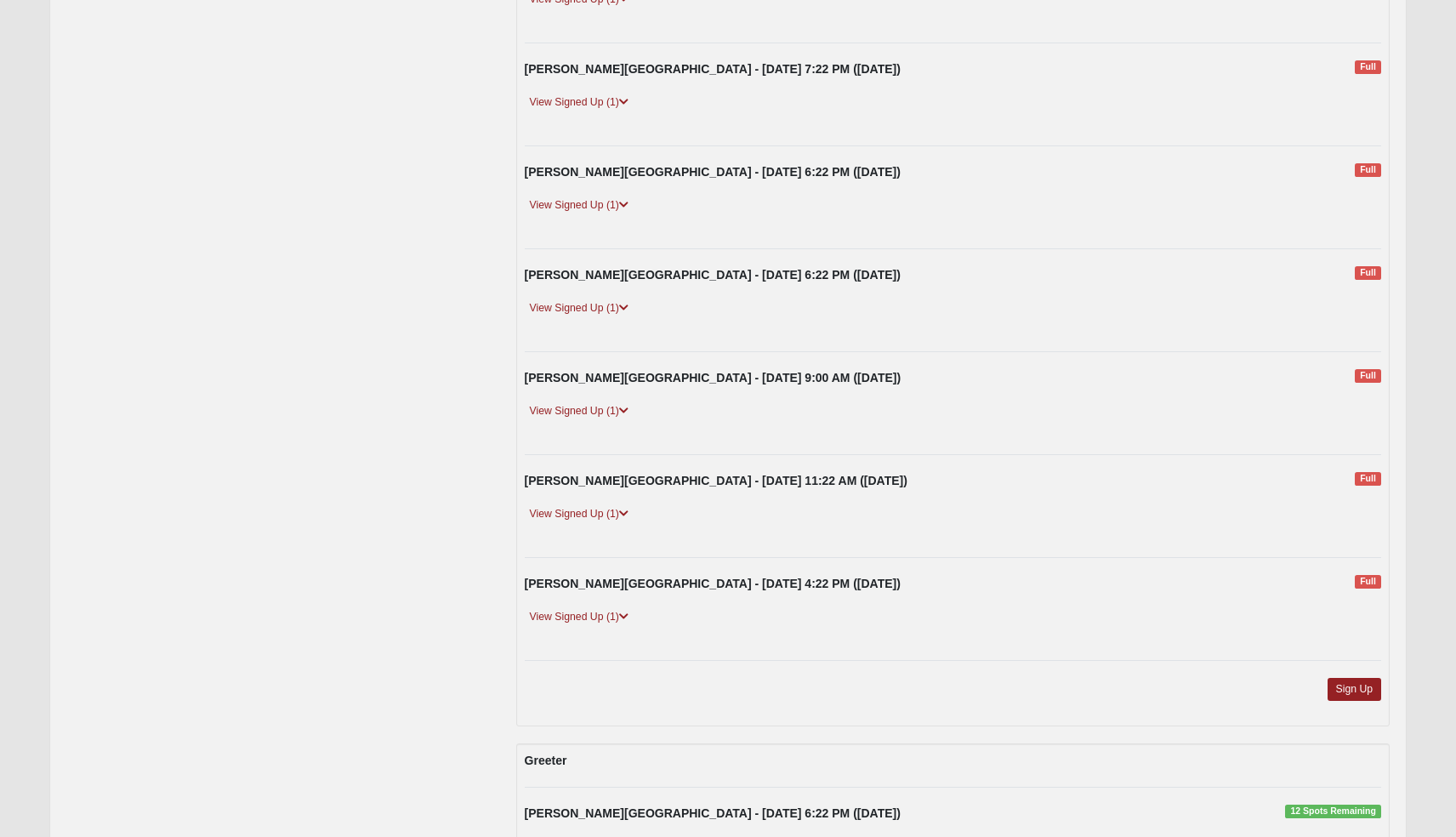
scroll to position [2012, 0]
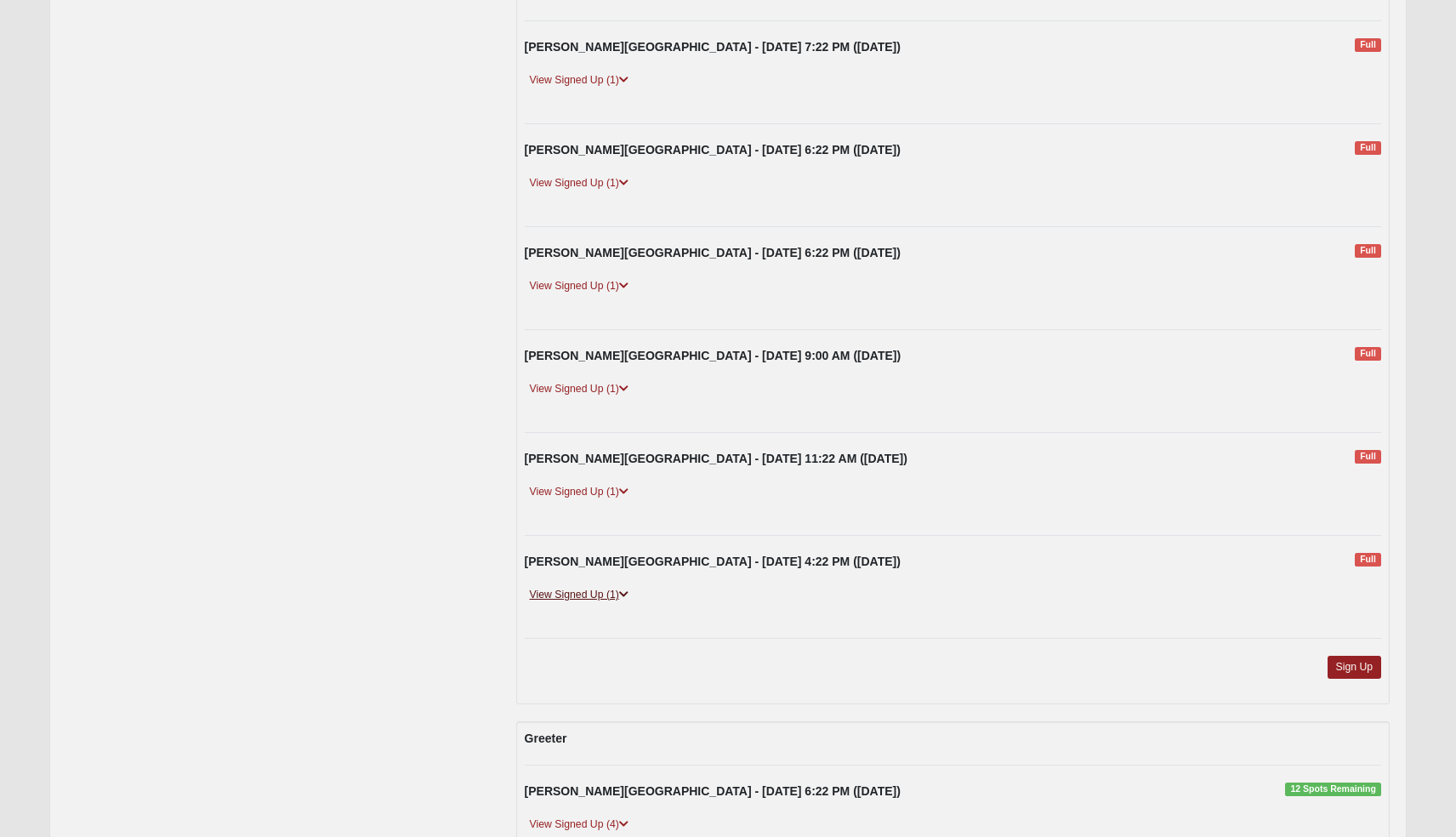
click at [583, 588] on link "View Signed Up (1)" at bounding box center [579, 594] width 109 height 18
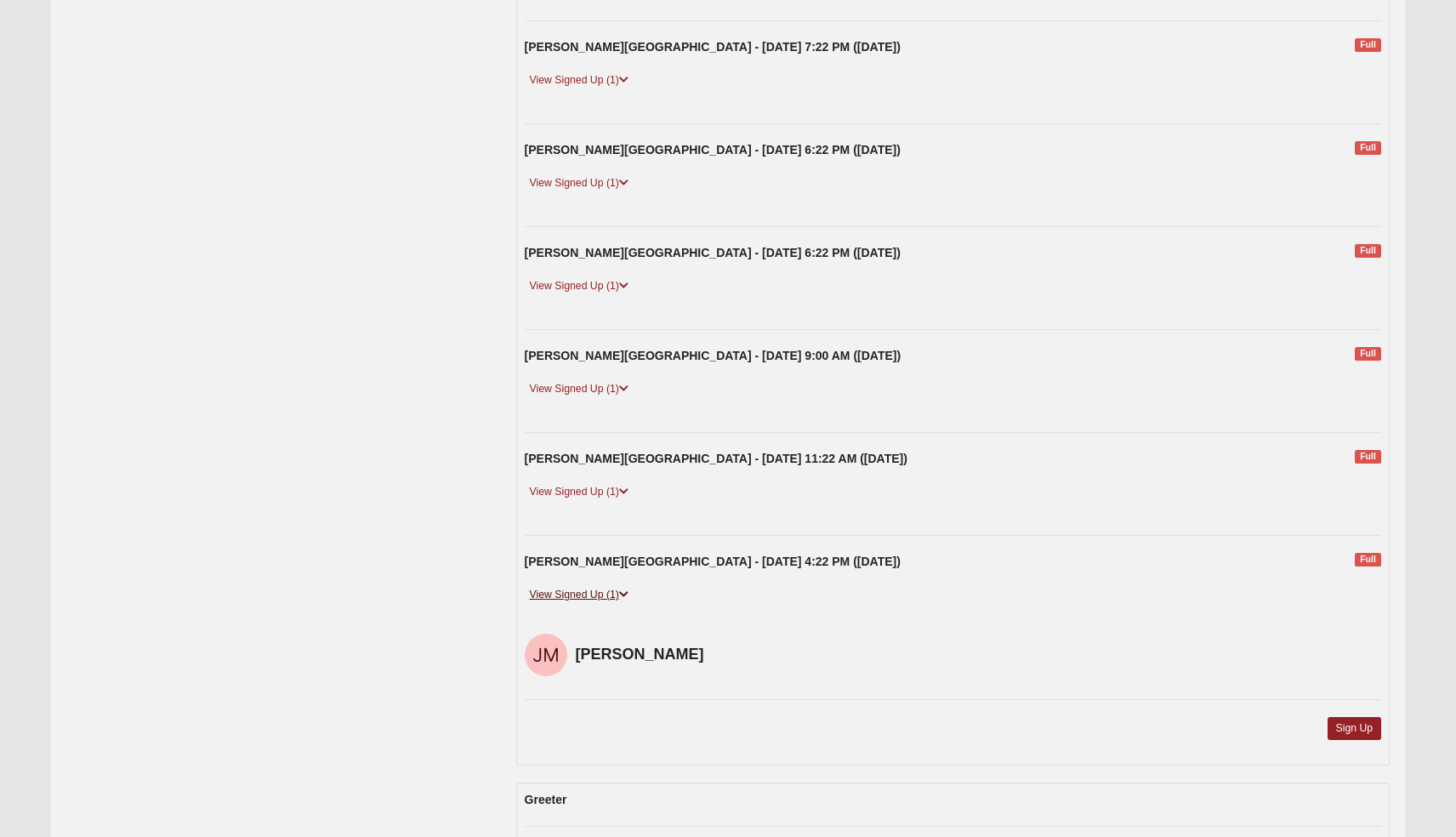
click at [583, 588] on link "View Signed Up (1)" at bounding box center [579, 594] width 109 height 18
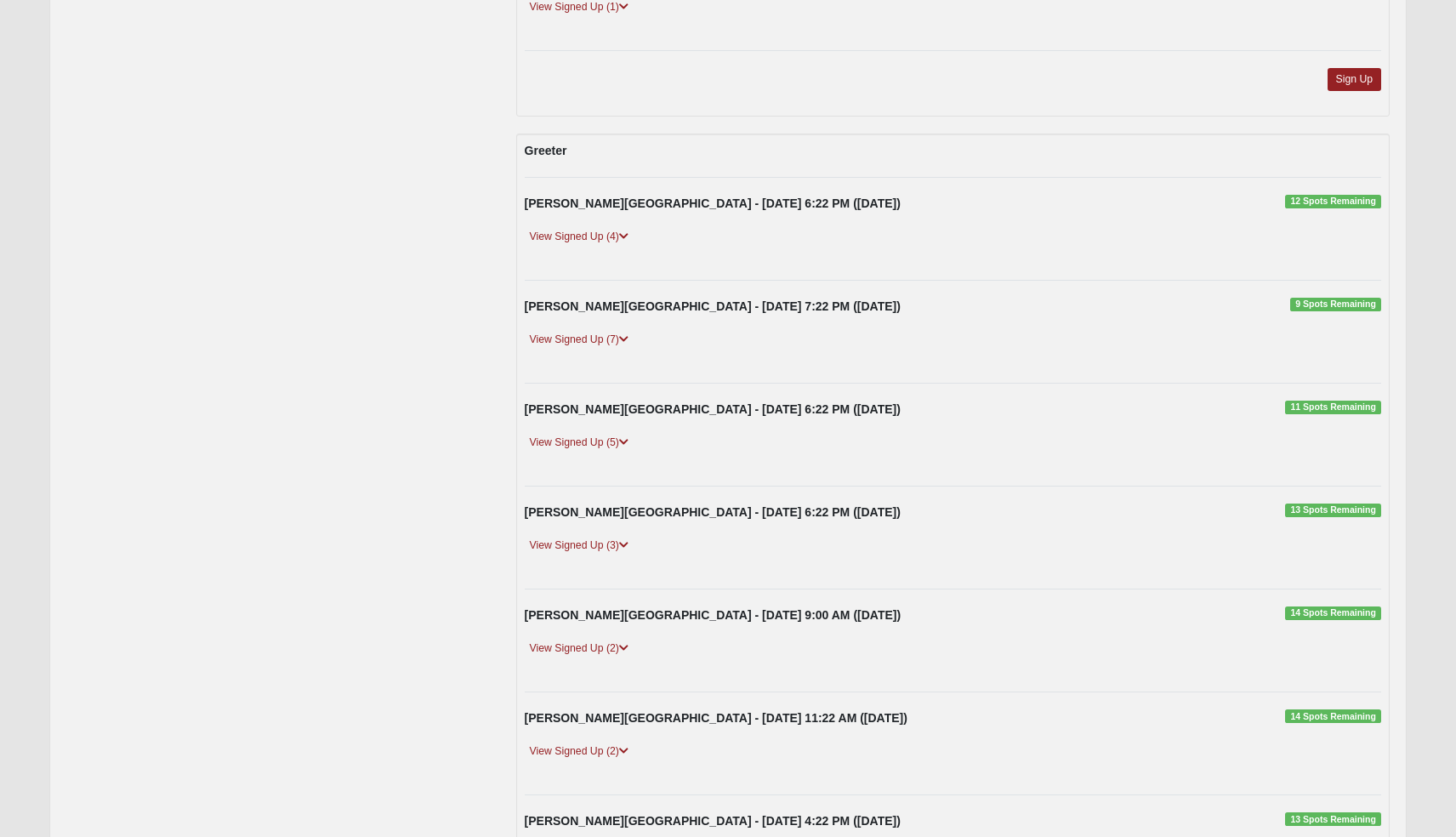
scroll to position [2623, 0]
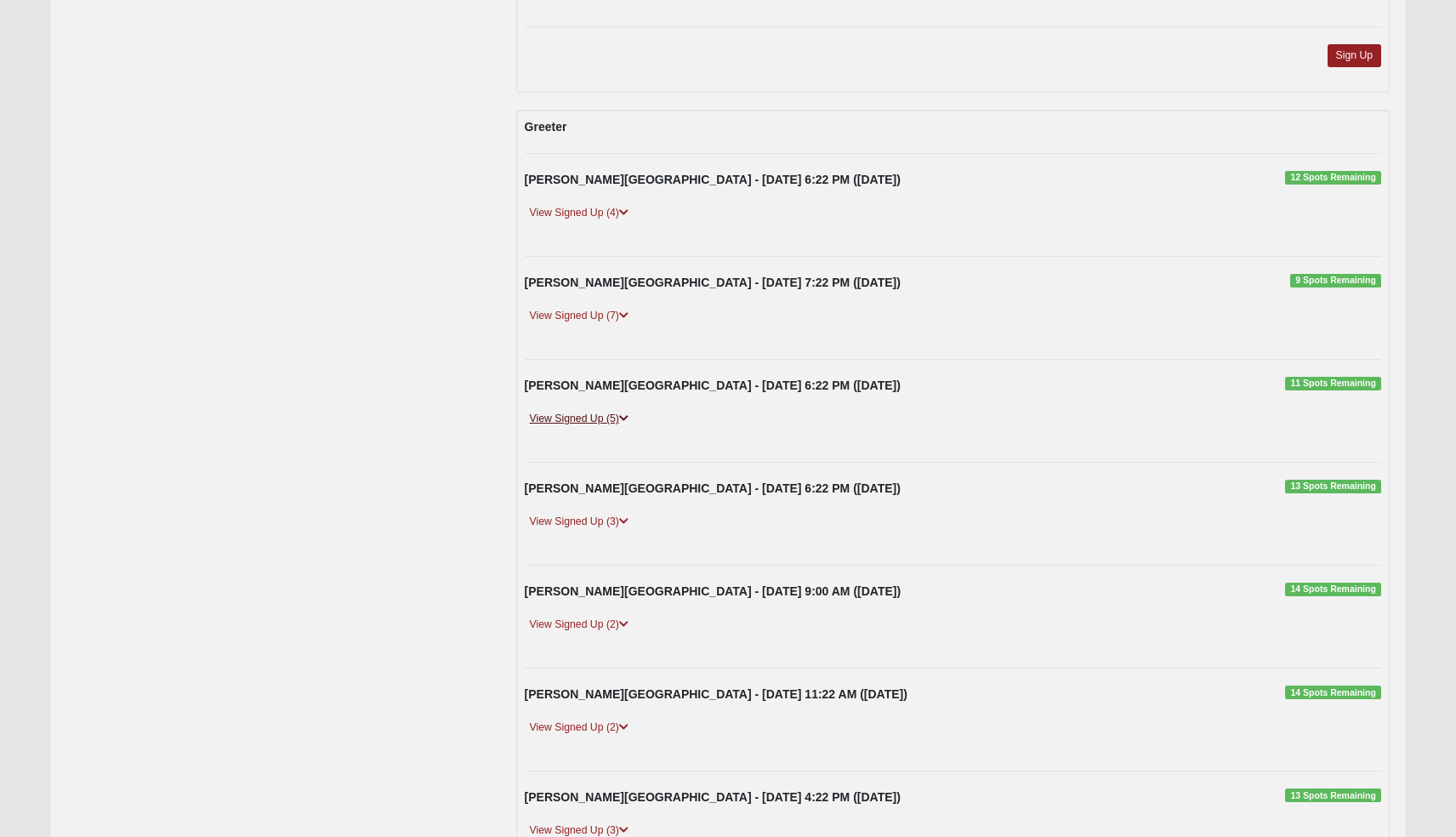
click at [608, 410] on link "View Signed Up (5)" at bounding box center [579, 418] width 109 height 18
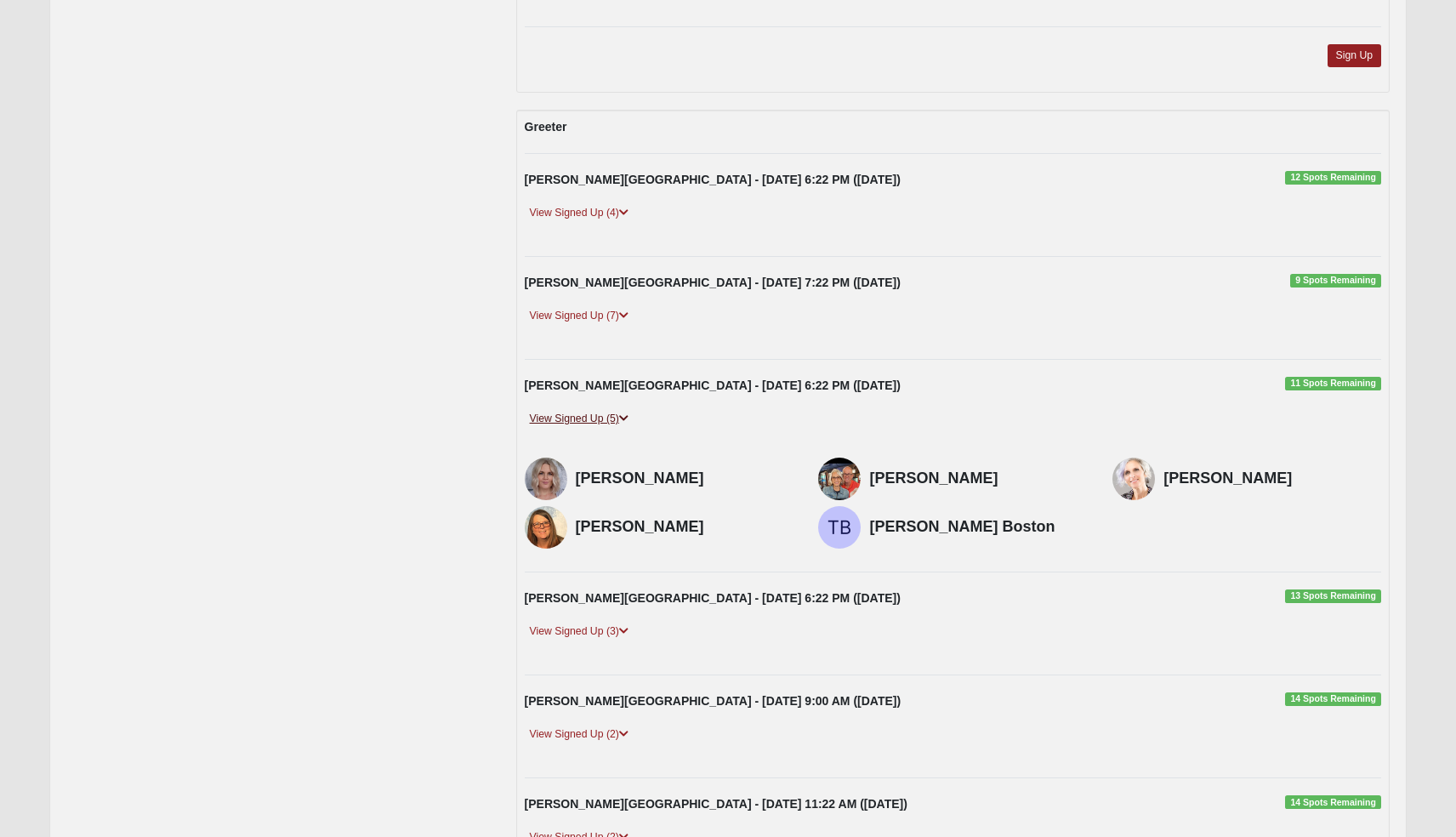
click at [608, 410] on link "View Signed Up (5)" at bounding box center [579, 418] width 109 height 18
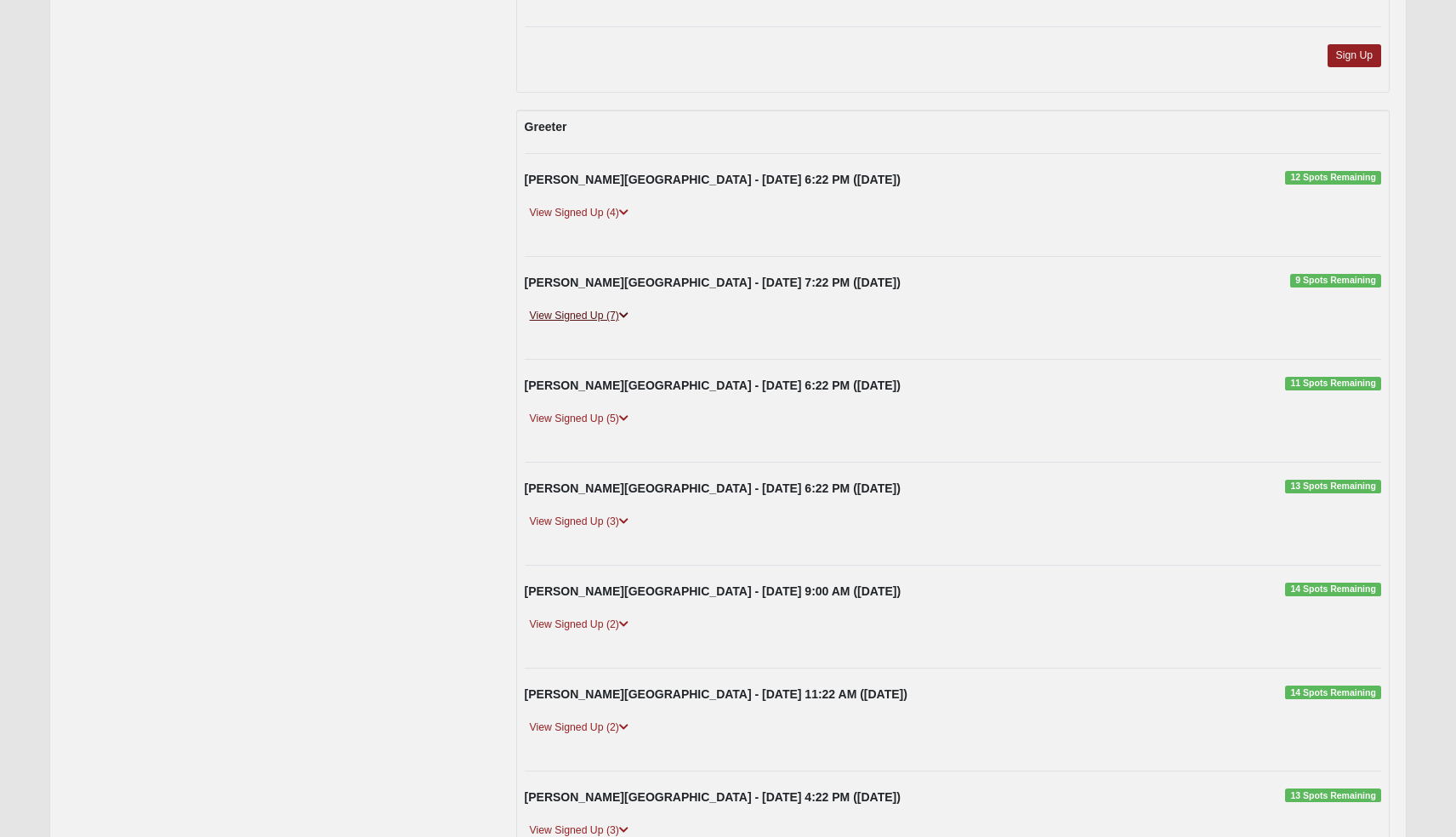
click at [591, 307] on link "View Signed Up (7)" at bounding box center [579, 316] width 109 height 18
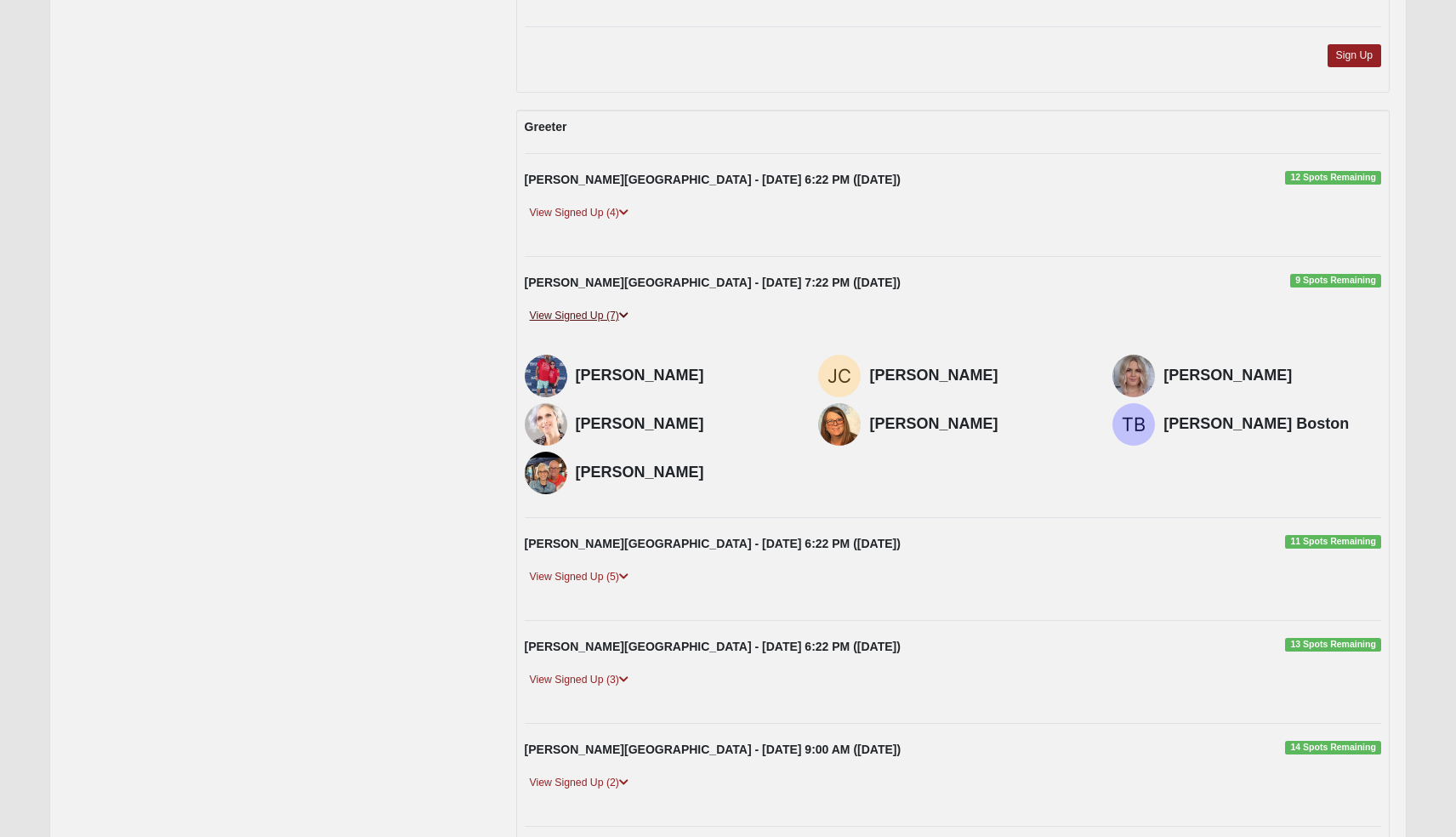
click at [591, 307] on link "View Signed Up (7)" at bounding box center [579, 316] width 109 height 18
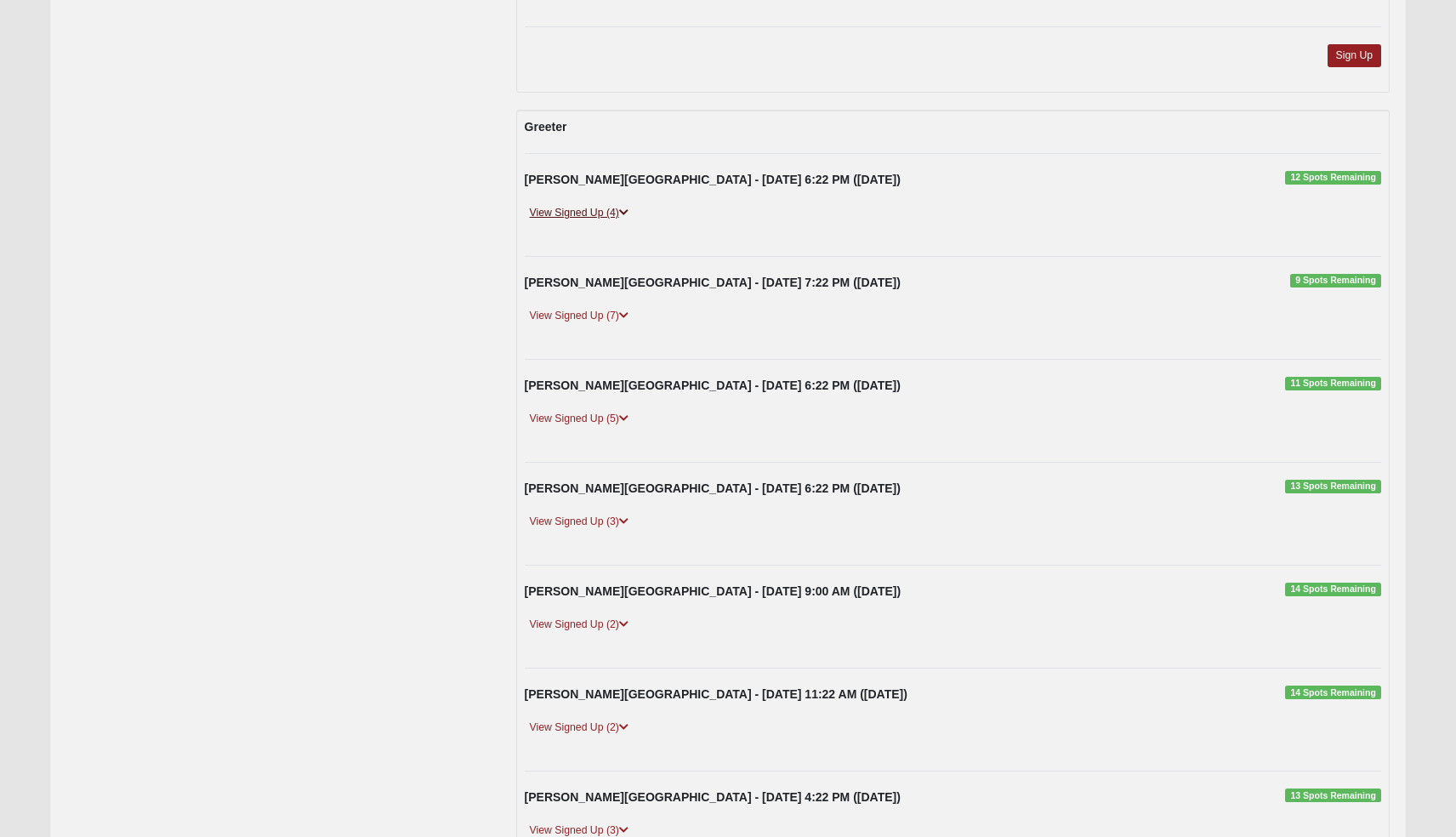
click at [604, 204] on link "View Signed Up (4)" at bounding box center [579, 212] width 109 height 18
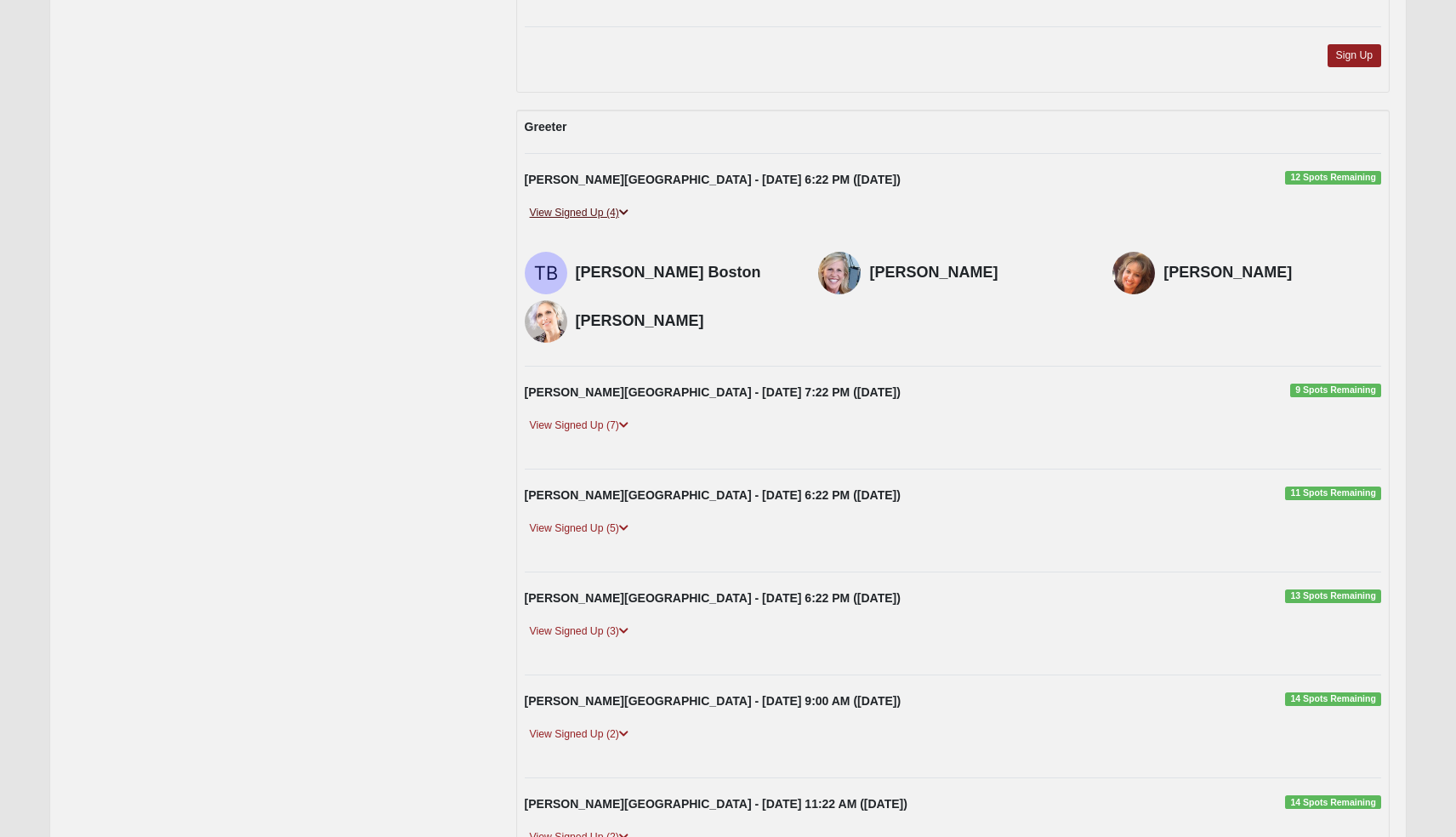
click at [604, 204] on link "View Signed Up (4)" at bounding box center [579, 212] width 109 height 18
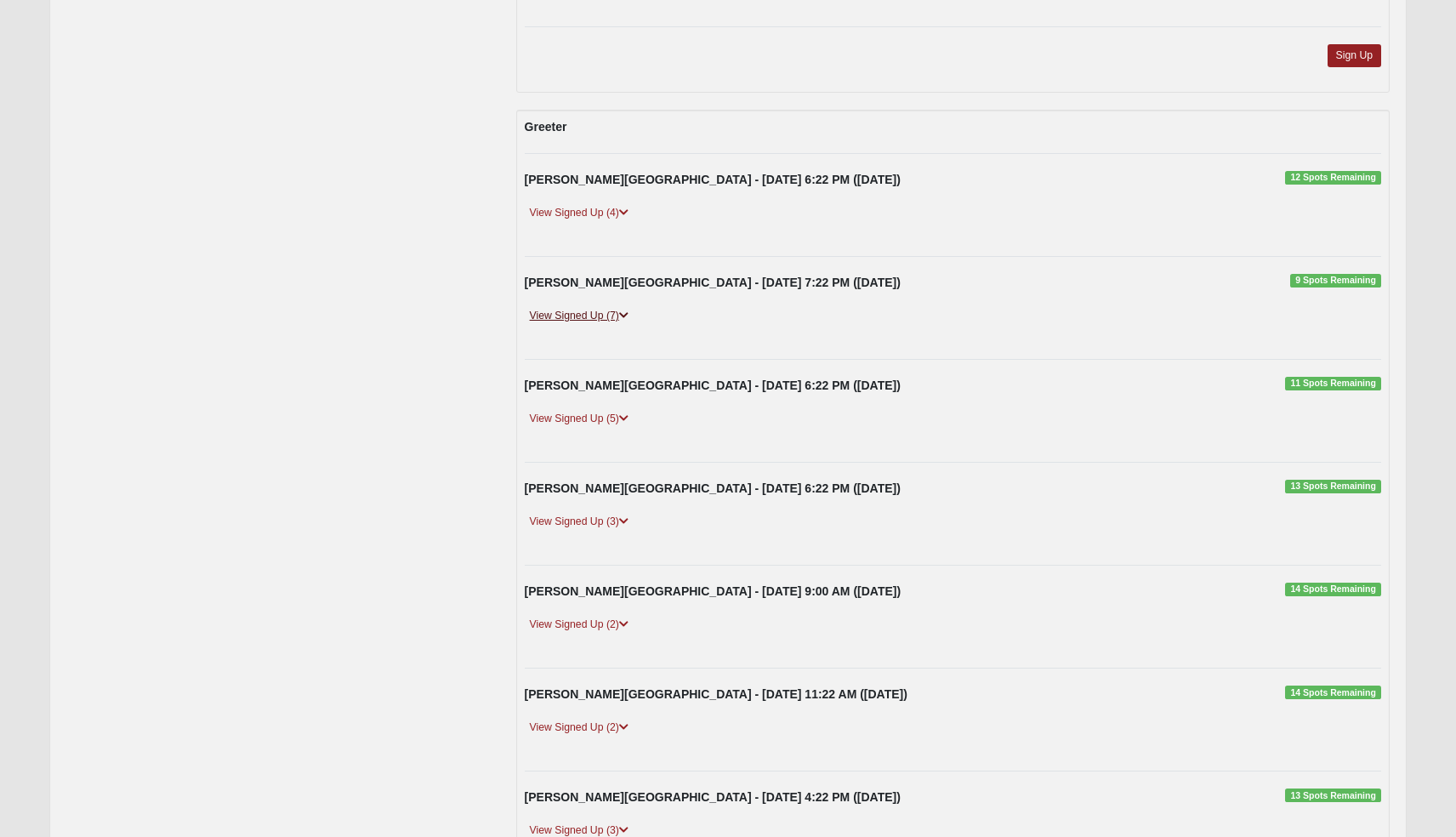
click at [616, 307] on link "View Signed Up (7)" at bounding box center [579, 316] width 109 height 18
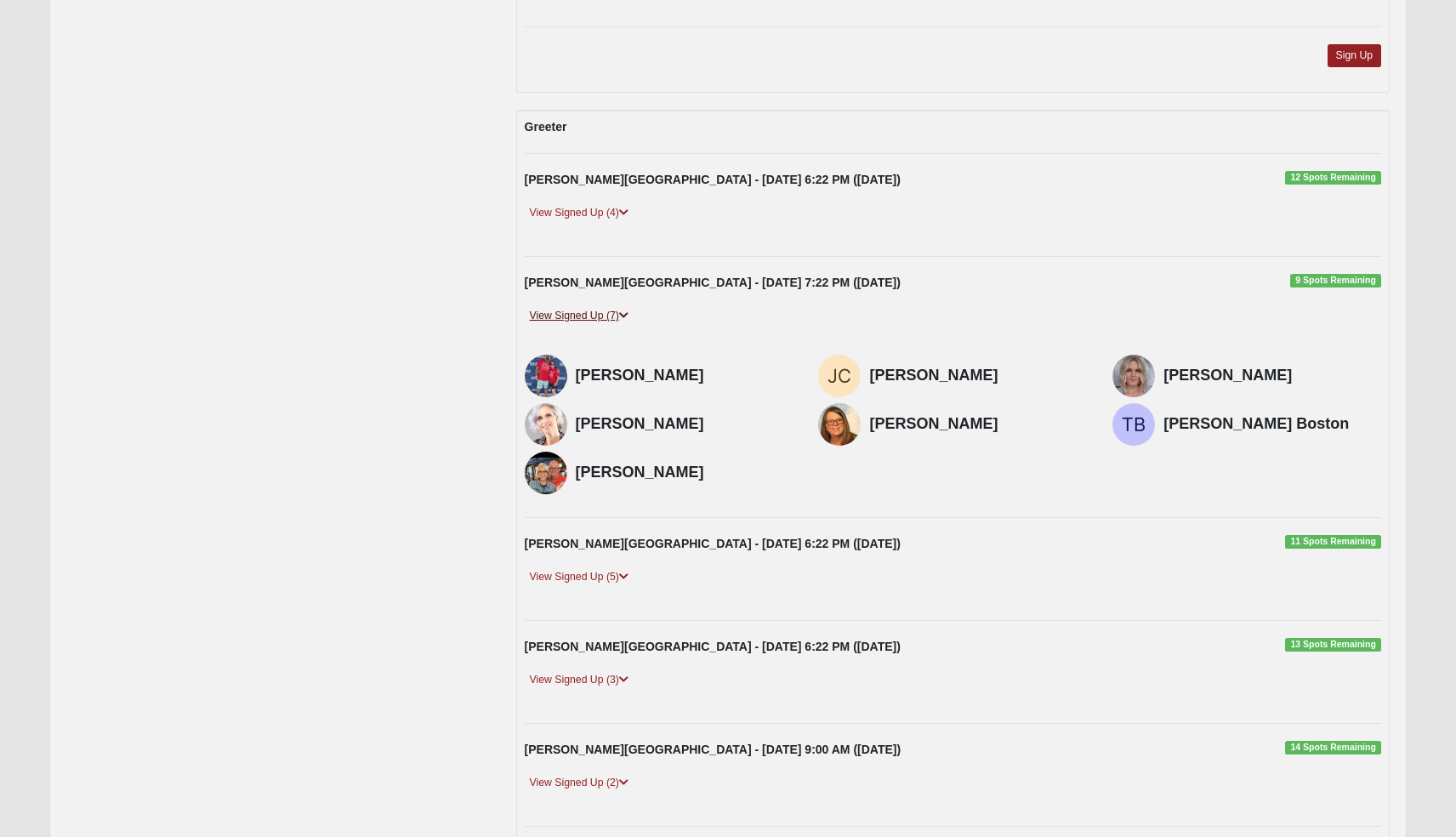
click at [616, 307] on link "View Signed Up (7)" at bounding box center [579, 316] width 109 height 18
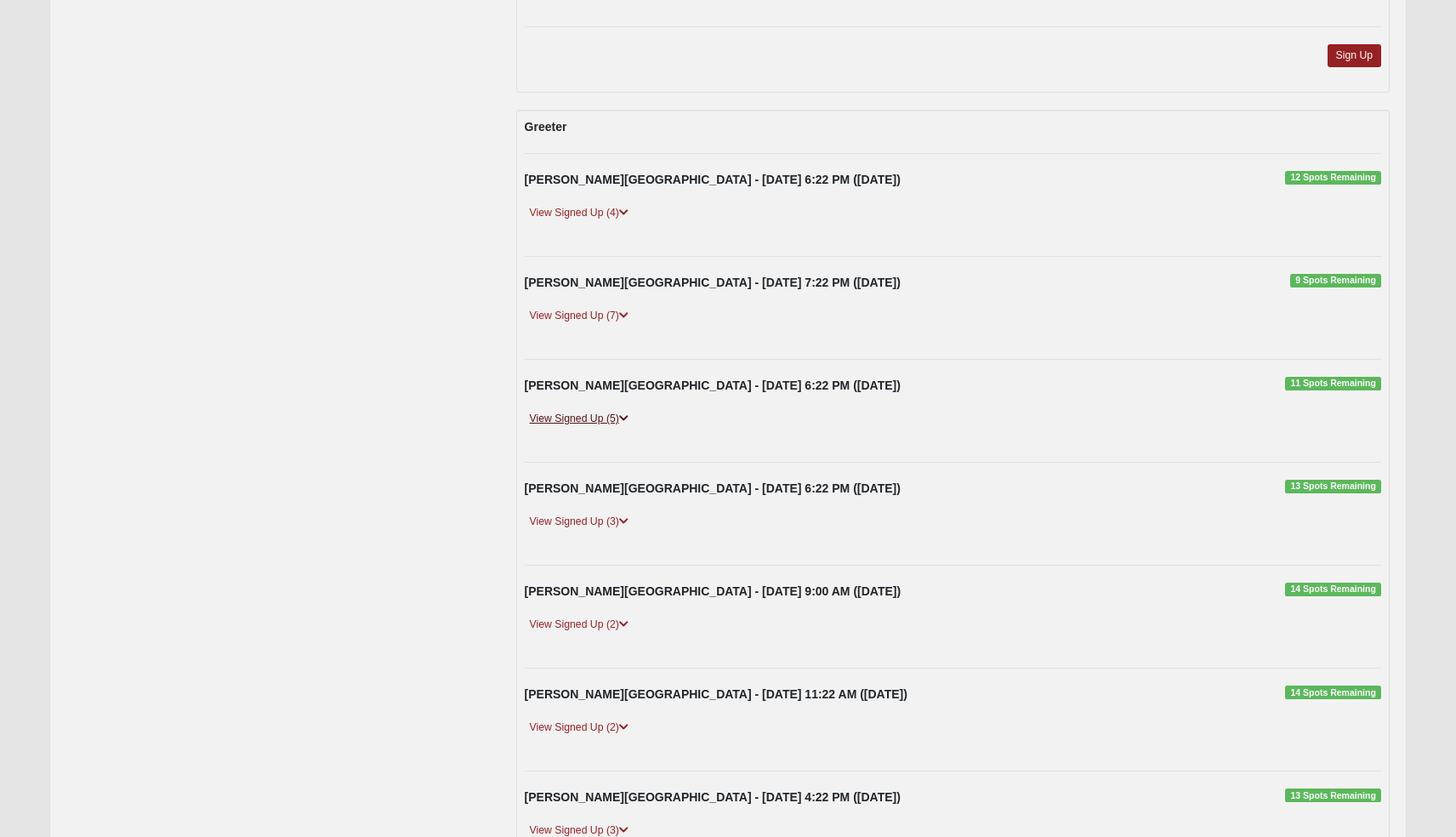
click at [614, 410] on link "View Signed Up (5)" at bounding box center [579, 418] width 109 height 18
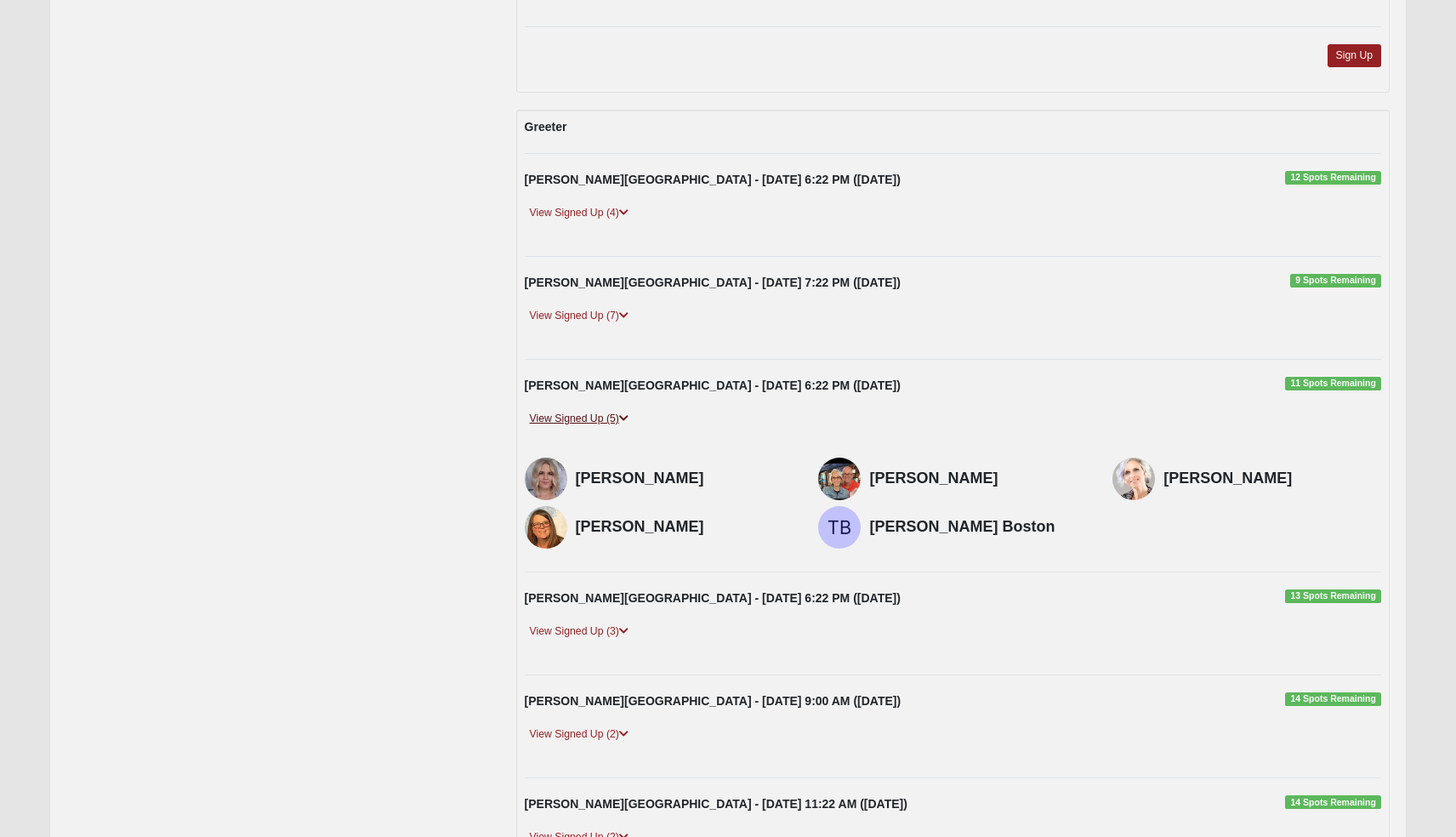
click at [614, 410] on link "View Signed Up (5)" at bounding box center [579, 418] width 109 height 18
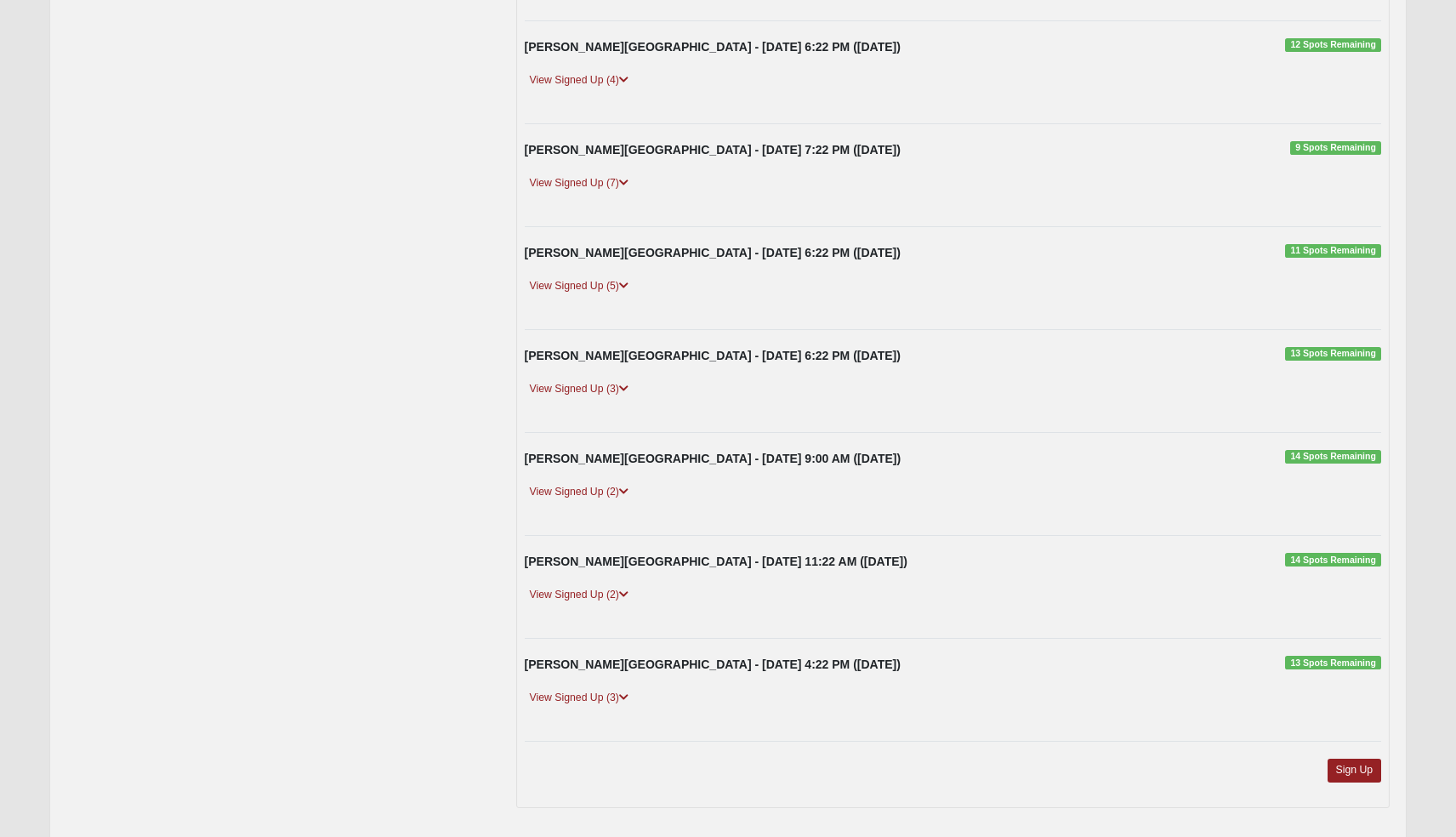
scroll to position [2768, 0]
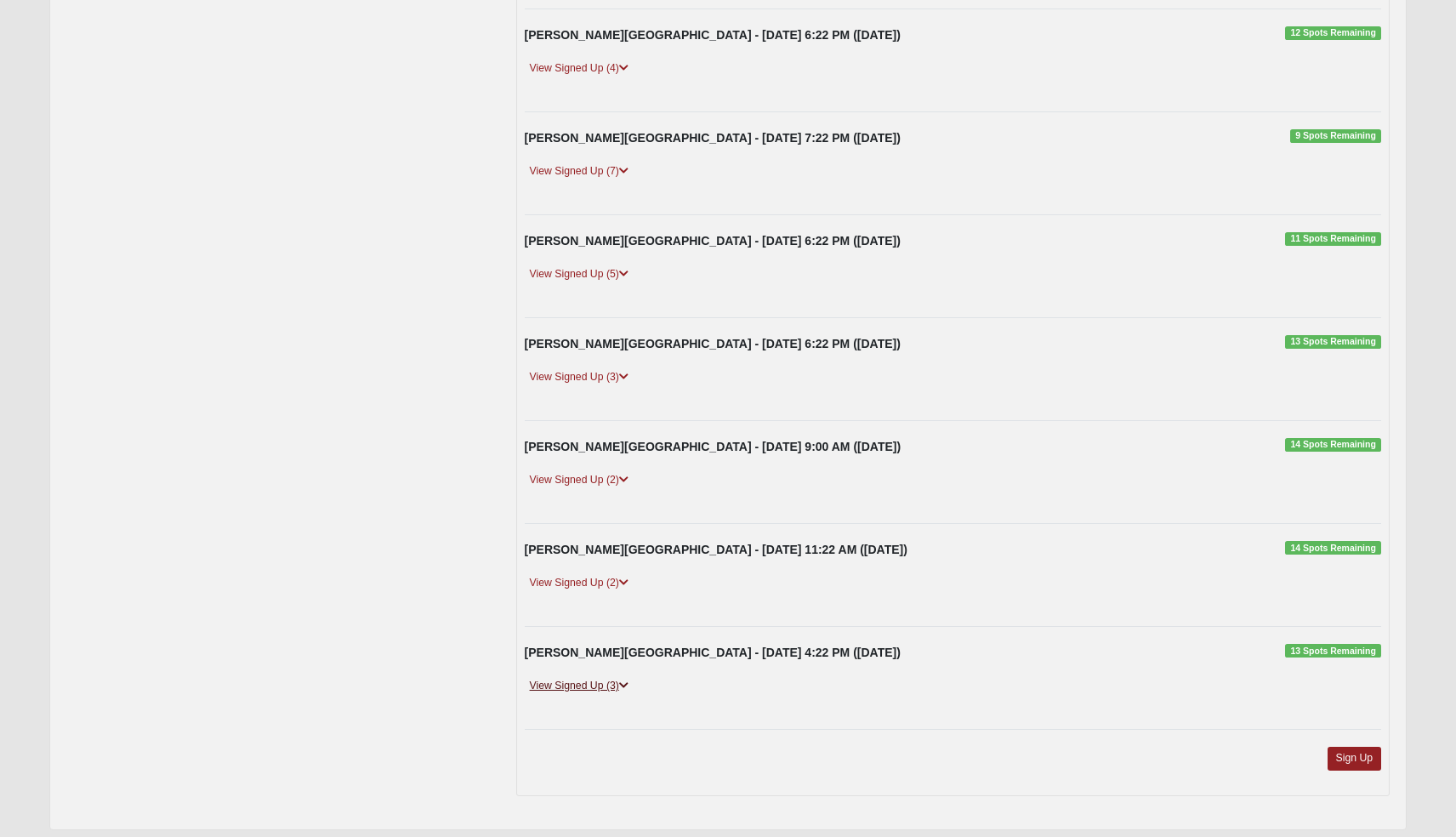
click at [589, 676] on link "View Signed Up (3)" at bounding box center [579, 685] width 109 height 18
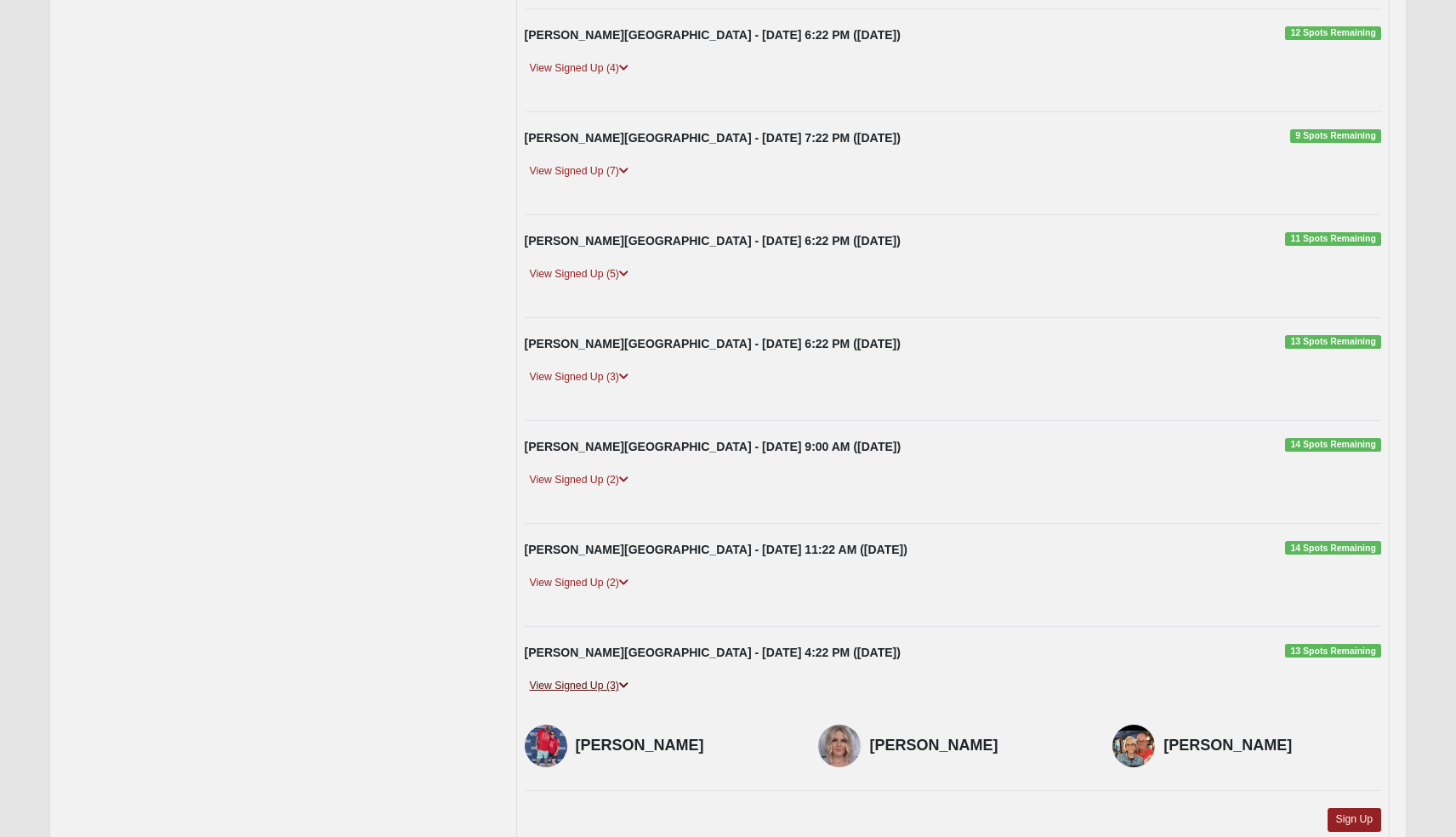
click at [589, 676] on link "View Signed Up (3)" at bounding box center [579, 685] width 109 height 18
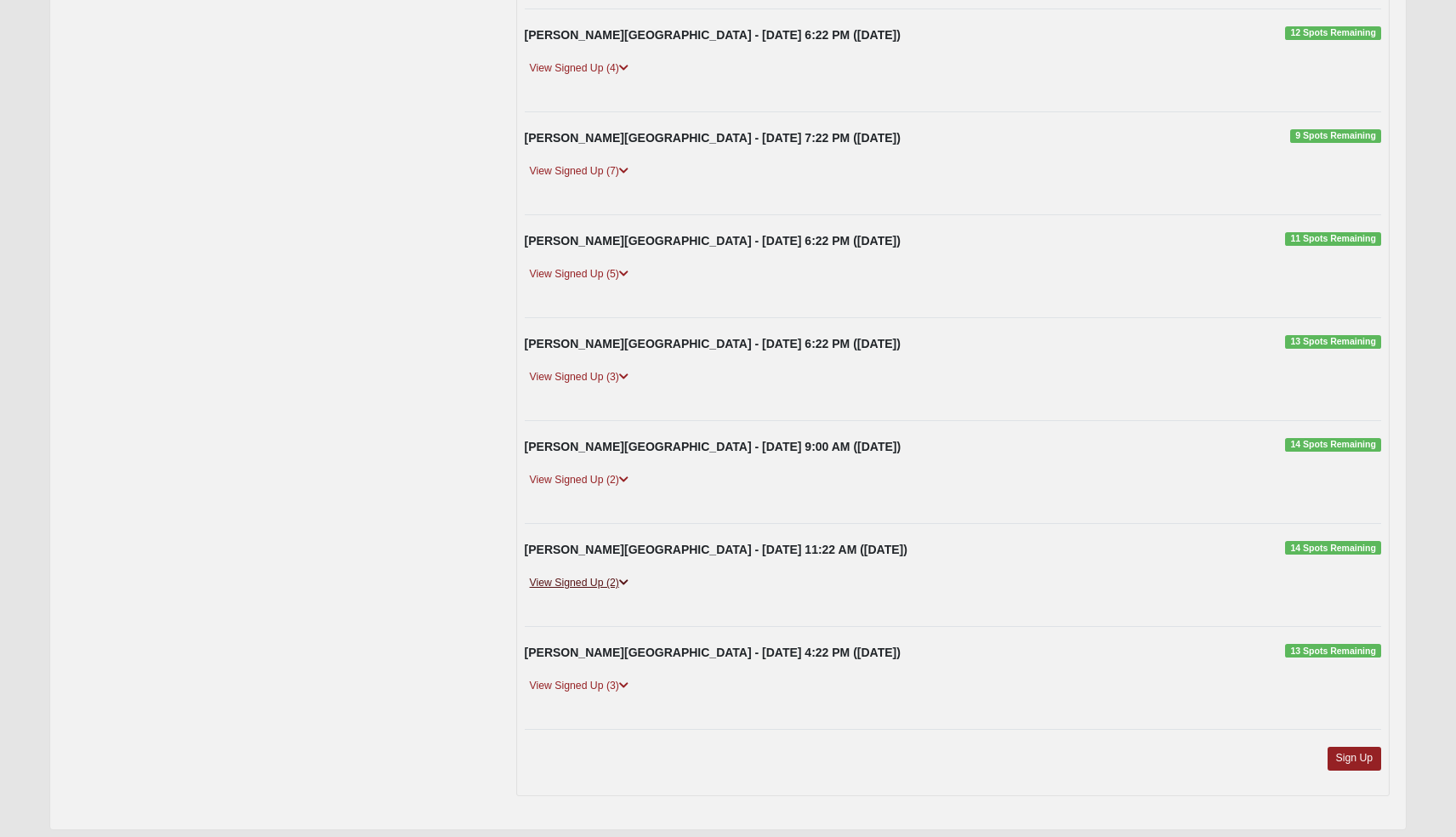
click at [615, 574] on link "View Signed Up (2)" at bounding box center [579, 582] width 109 height 18
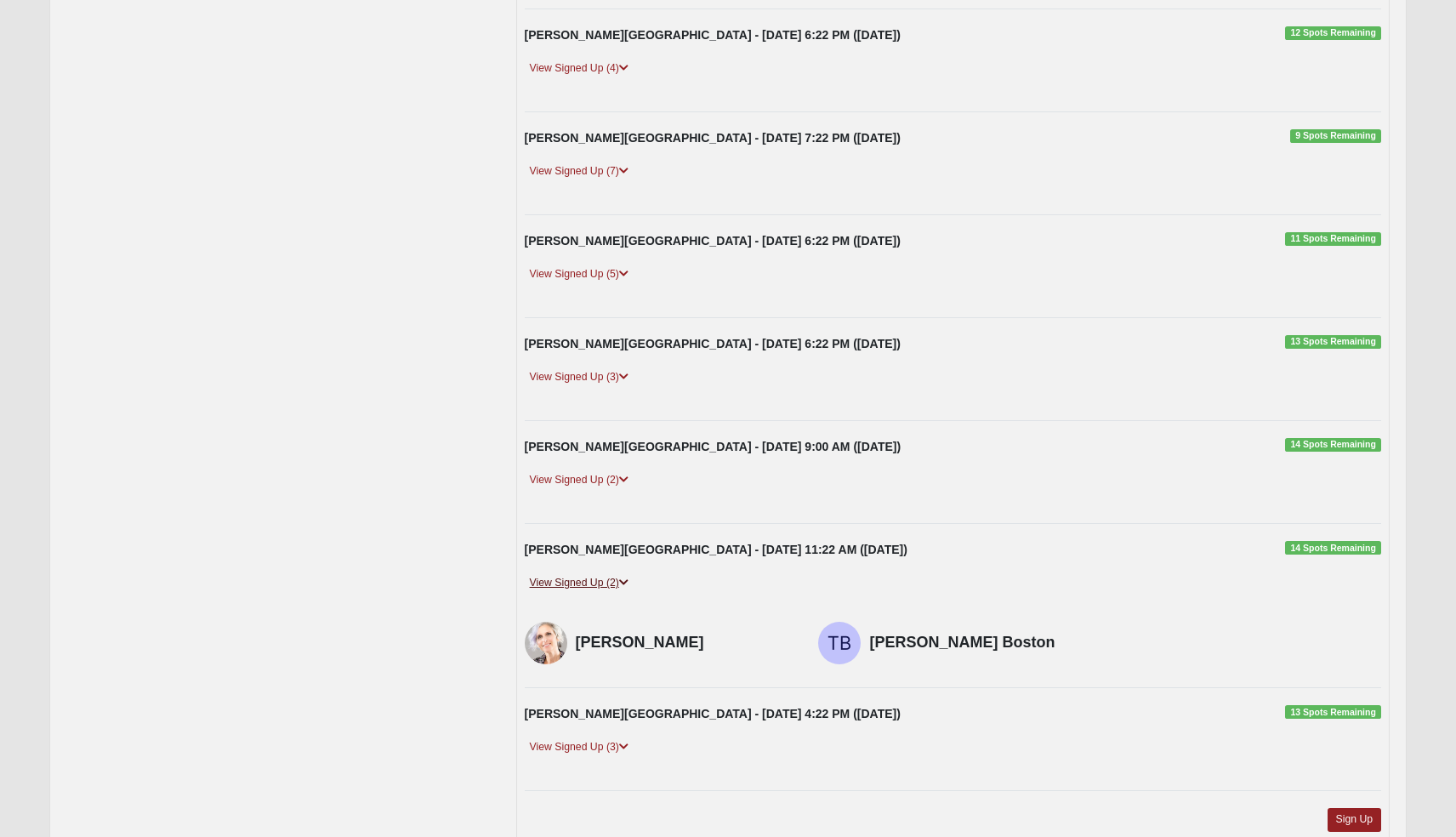
click at [615, 574] on link "View Signed Up (2)" at bounding box center [579, 582] width 109 height 18
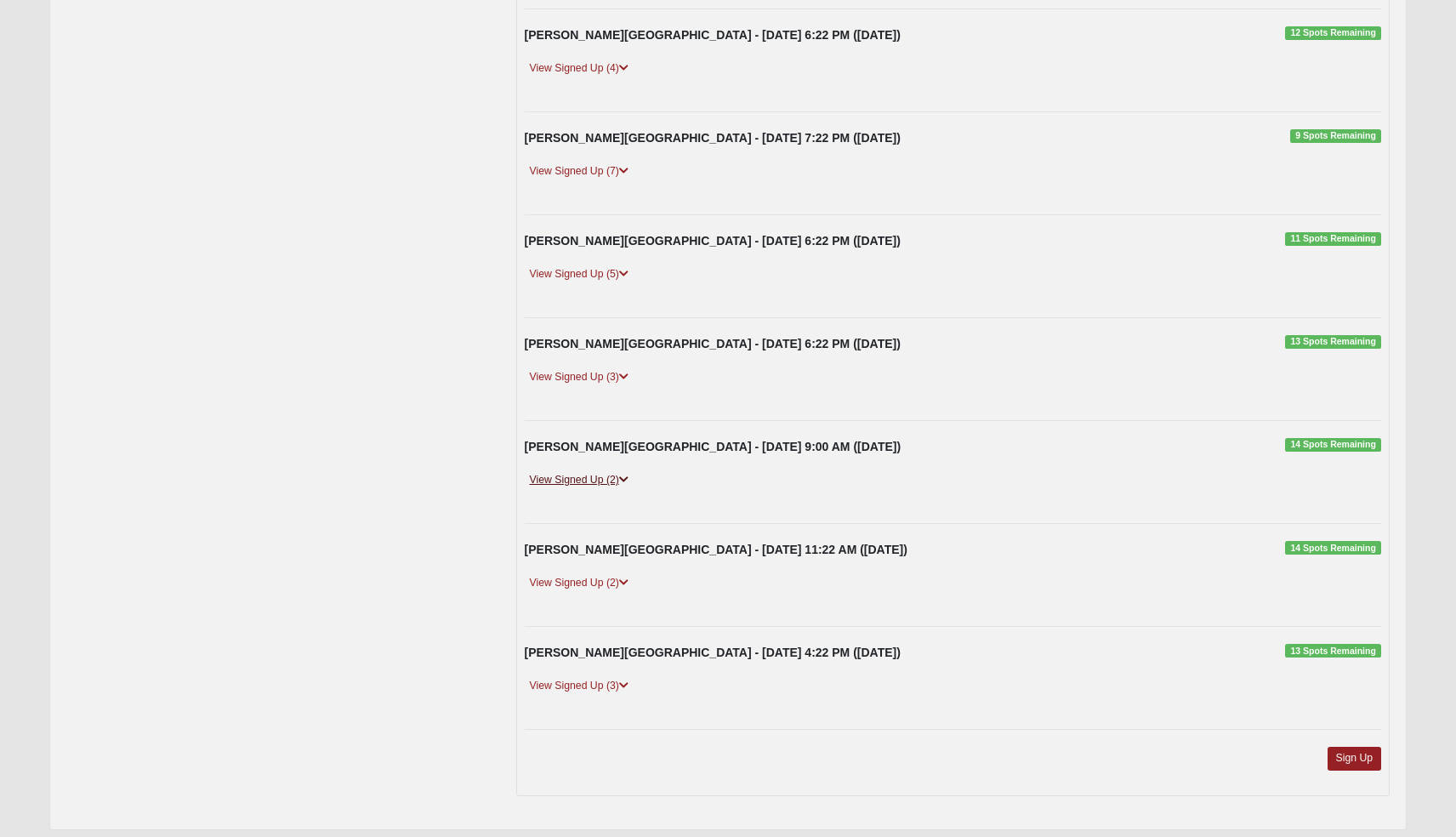
click at [617, 471] on link "View Signed Up (2)" at bounding box center [579, 479] width 109 height 18
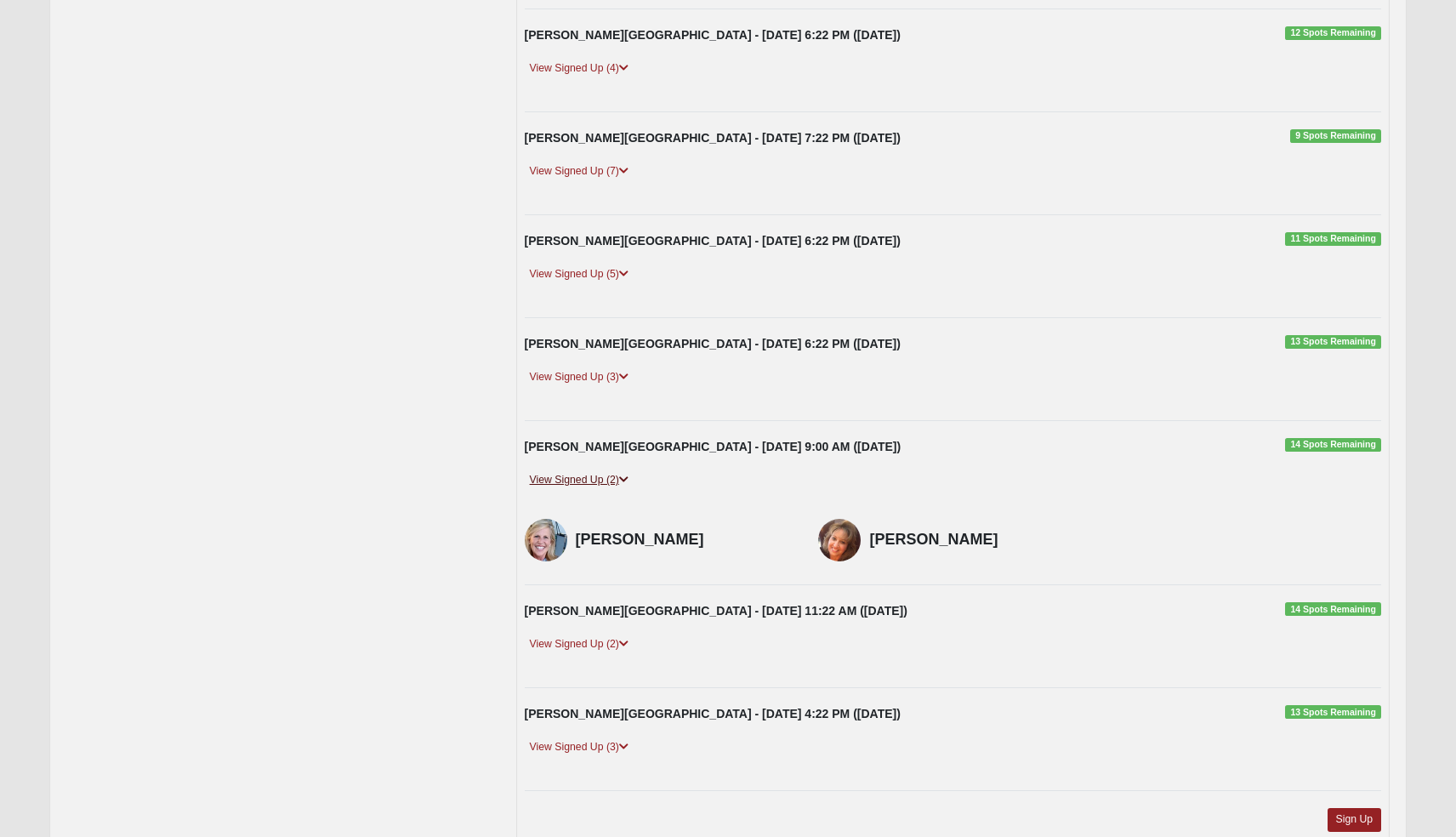
click at [617, 471] on link "View Signed Up (2)" at bounding box center [579, 479] width 109 height 18
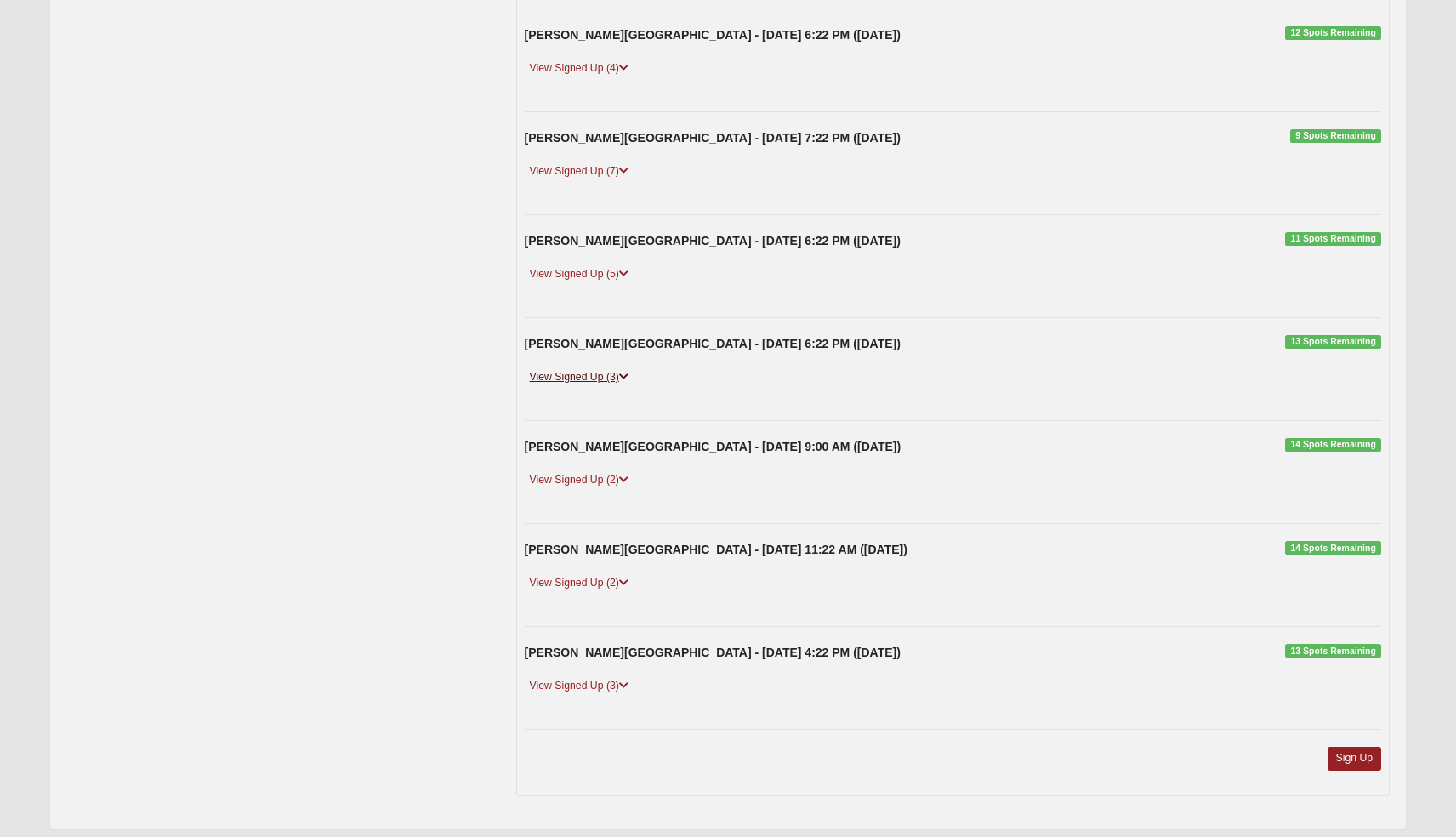
click at [607, 368] on link "View Signed Up (3)" at bounding box center [579, 377] width 109 height 18
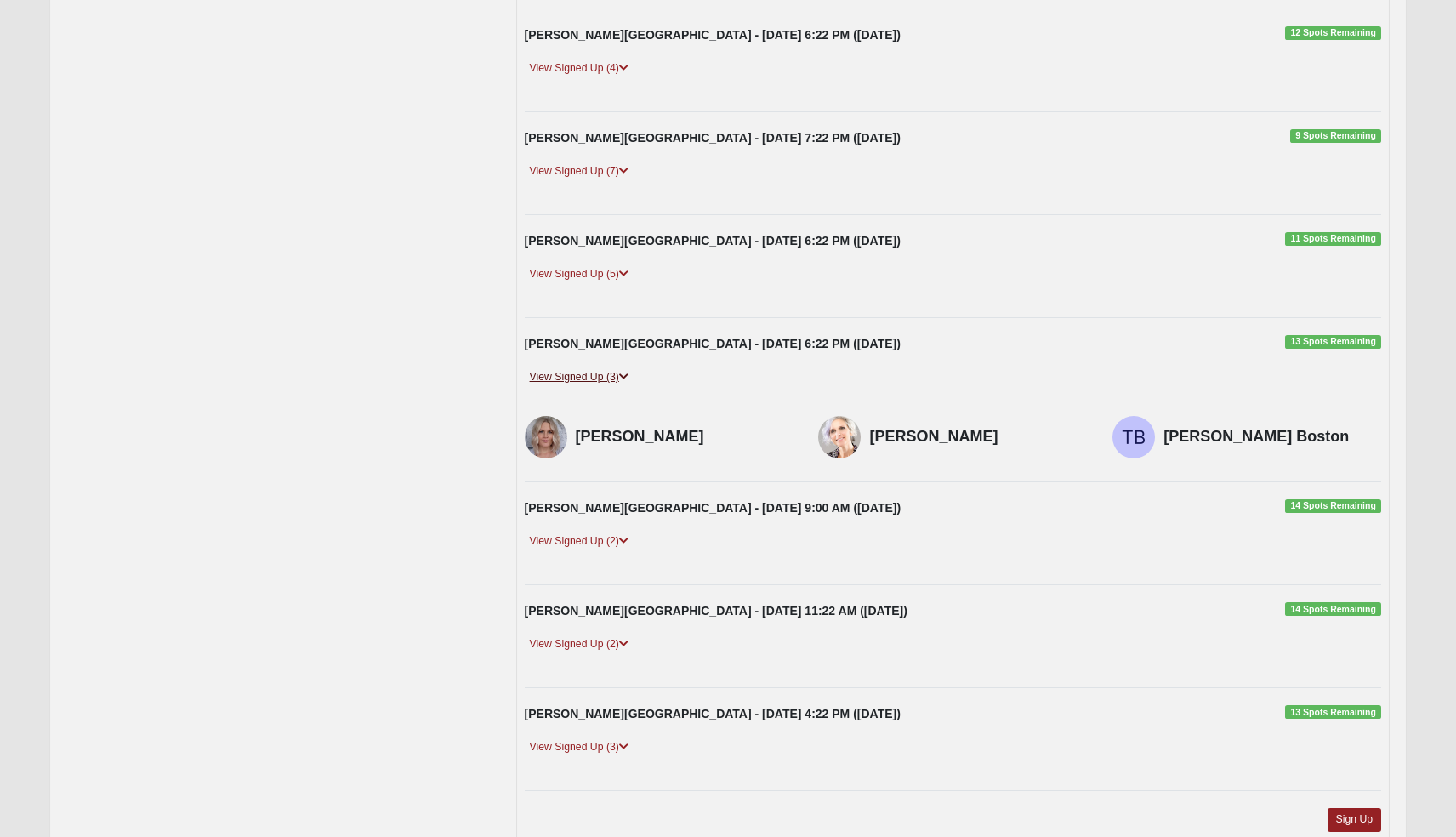
click at [607, 368] on link "View Signed Up (3)" at bounding box center [579, 377] width 109 height 18
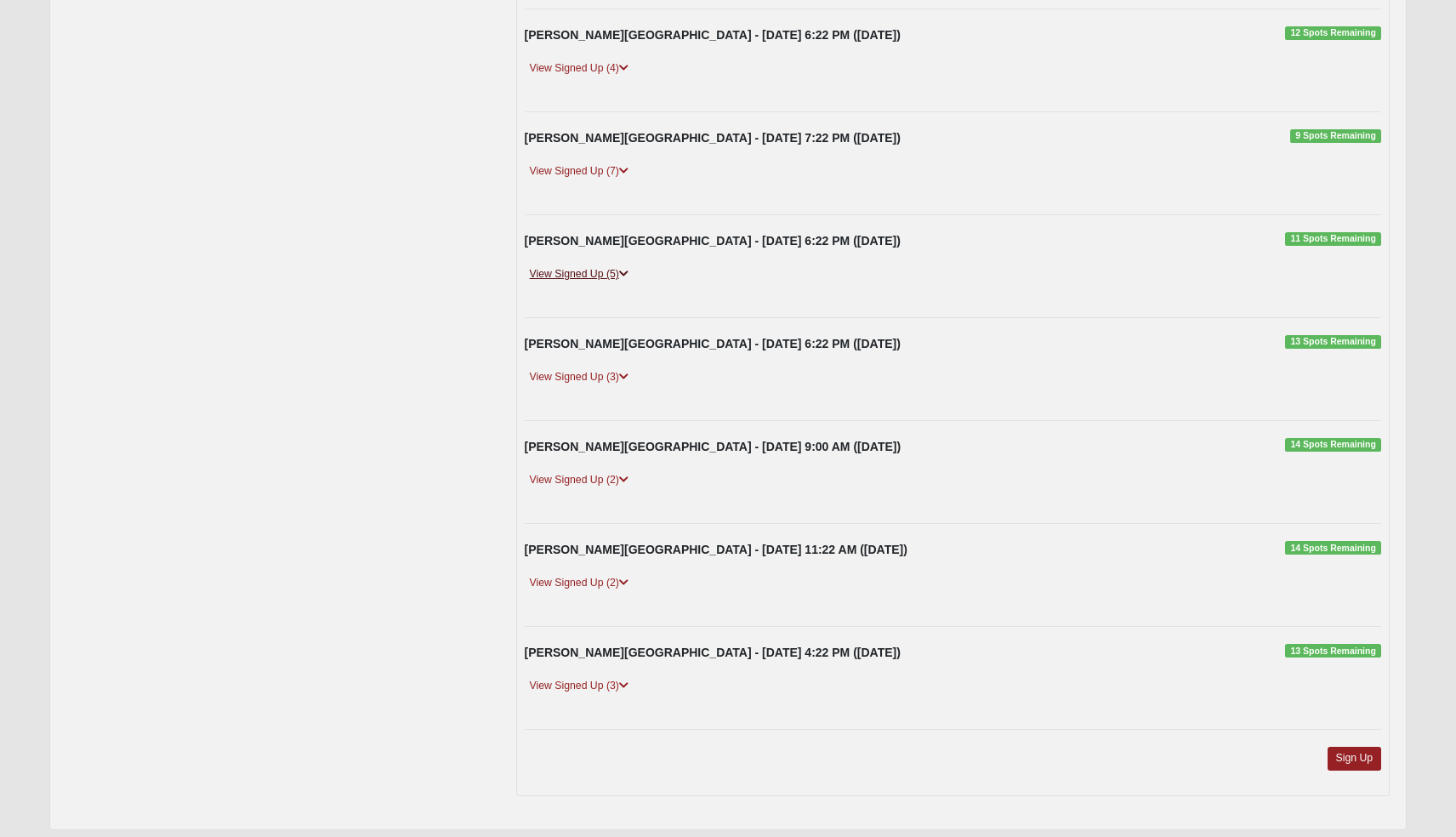
click at [606, 265] on link "View Signed Up (5)" at bounding box center [579, 273] width 109 height 18
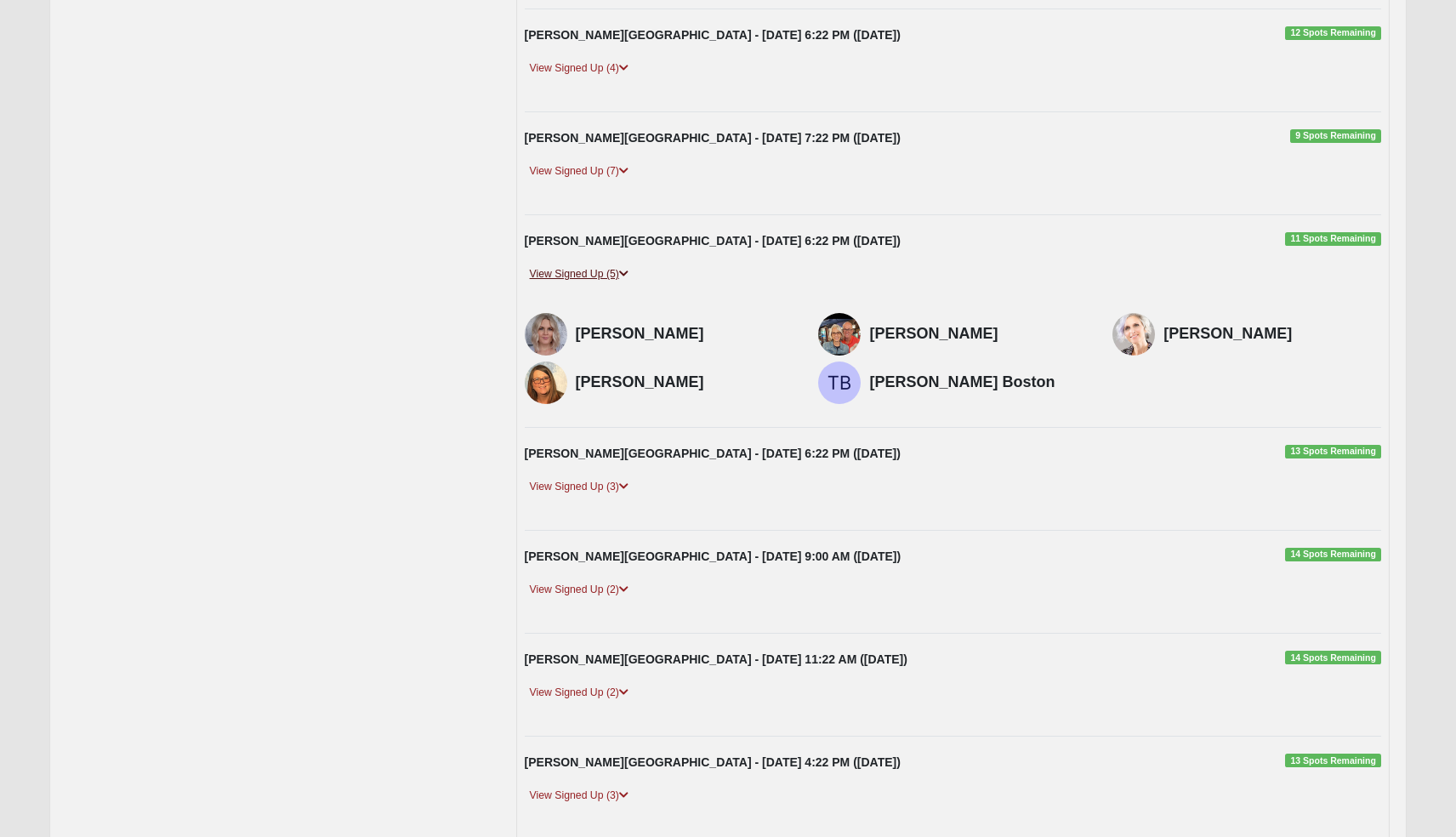
click at [606, 265] on link "View Signed Up (5)" at bounding box center [579, 273] width 109 height 18
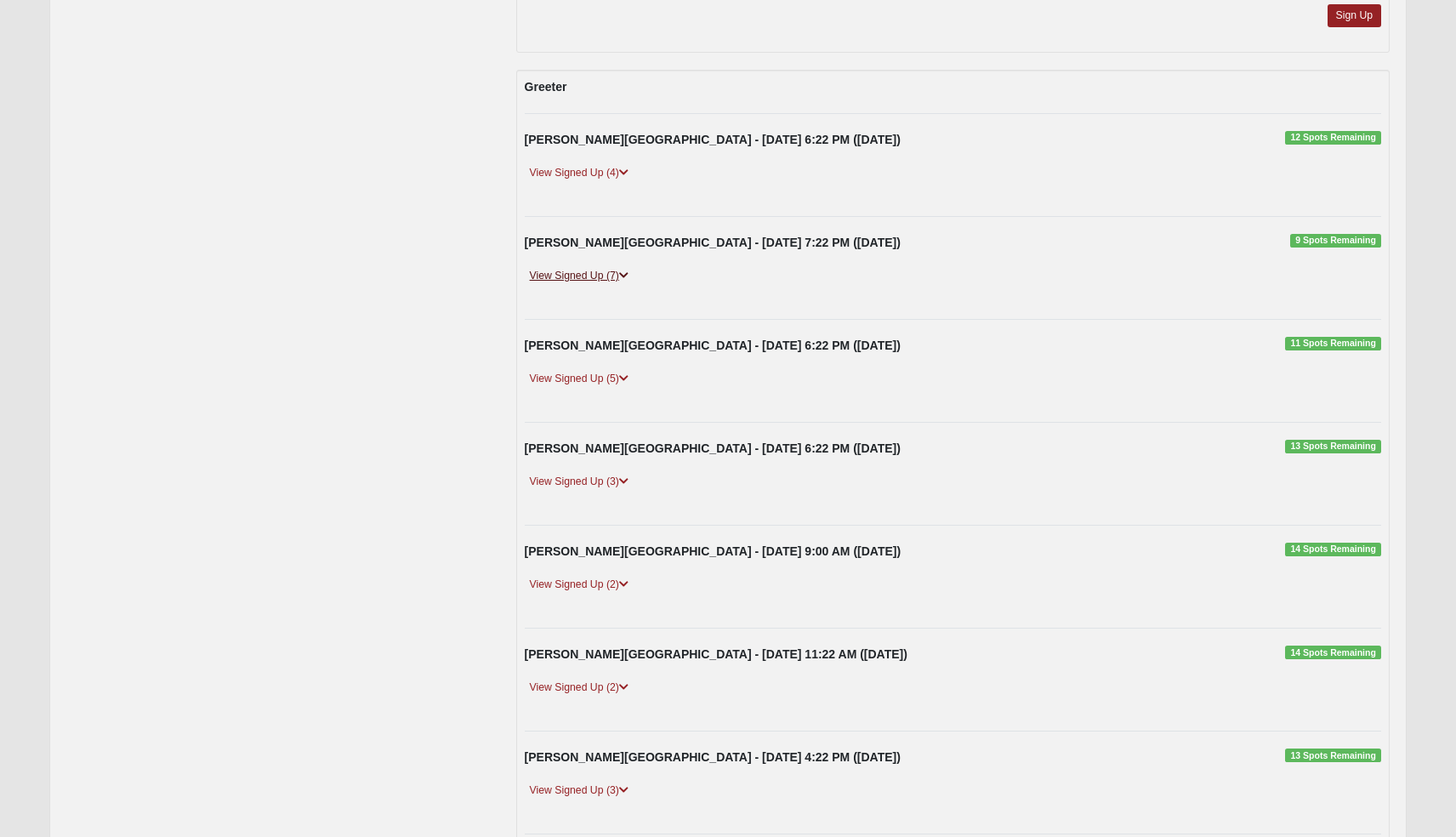
scroll to position [2634, 0]
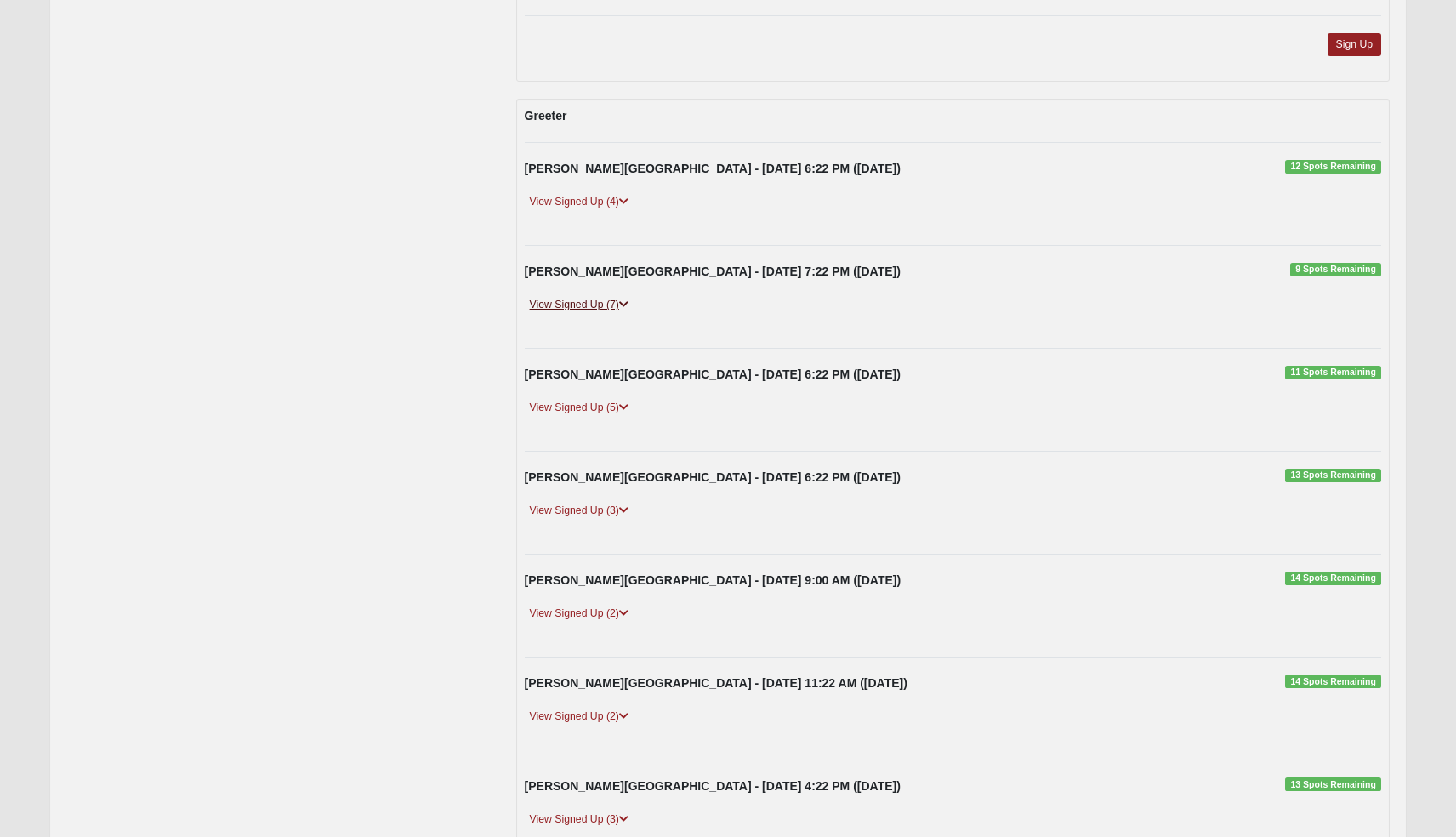
click at [619, 296] on link "View Signed Up (7)" at bounding box center [579, 305] width 109 height 18
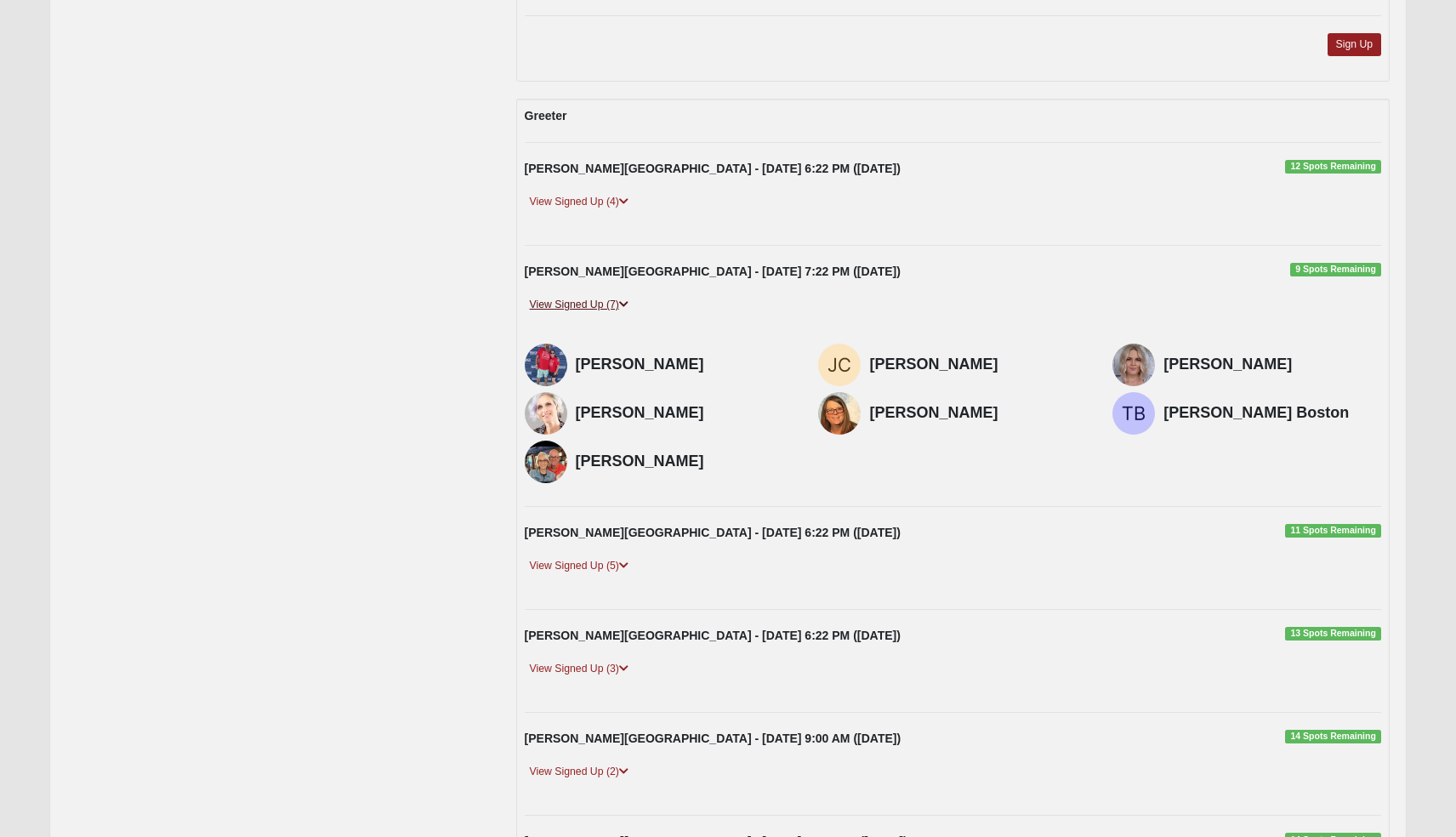
click at [619, 296] on link "View Signed Up (7)" at bounding box center [579, 305] width 109 height 18
